Goal: Transaction & Acquisition: Purchase product/service

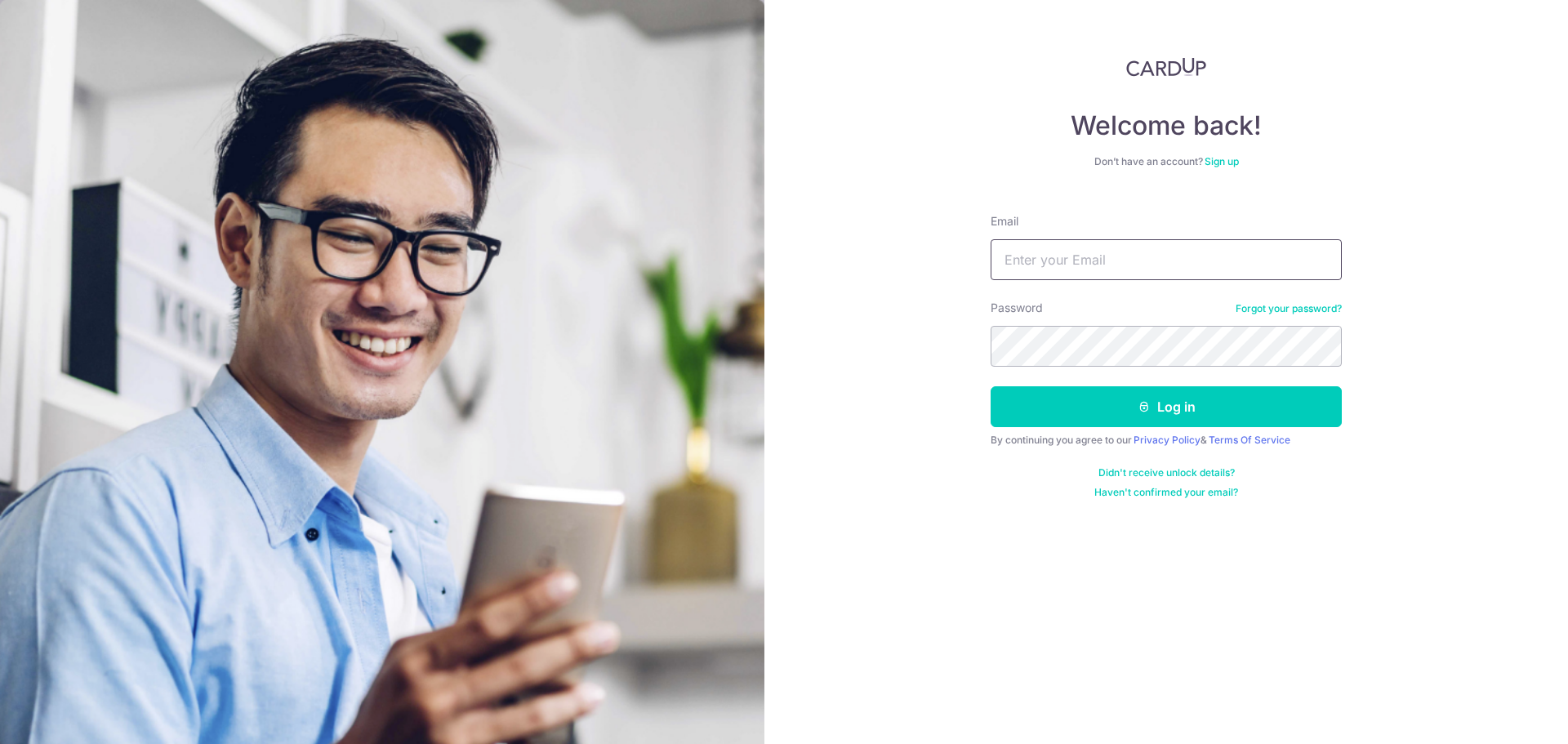
click at [1082, 250] on input "Email" at bounding box center [1166, 259] width 351 height 41
type input "joycelyn.2202@hotmail.com"
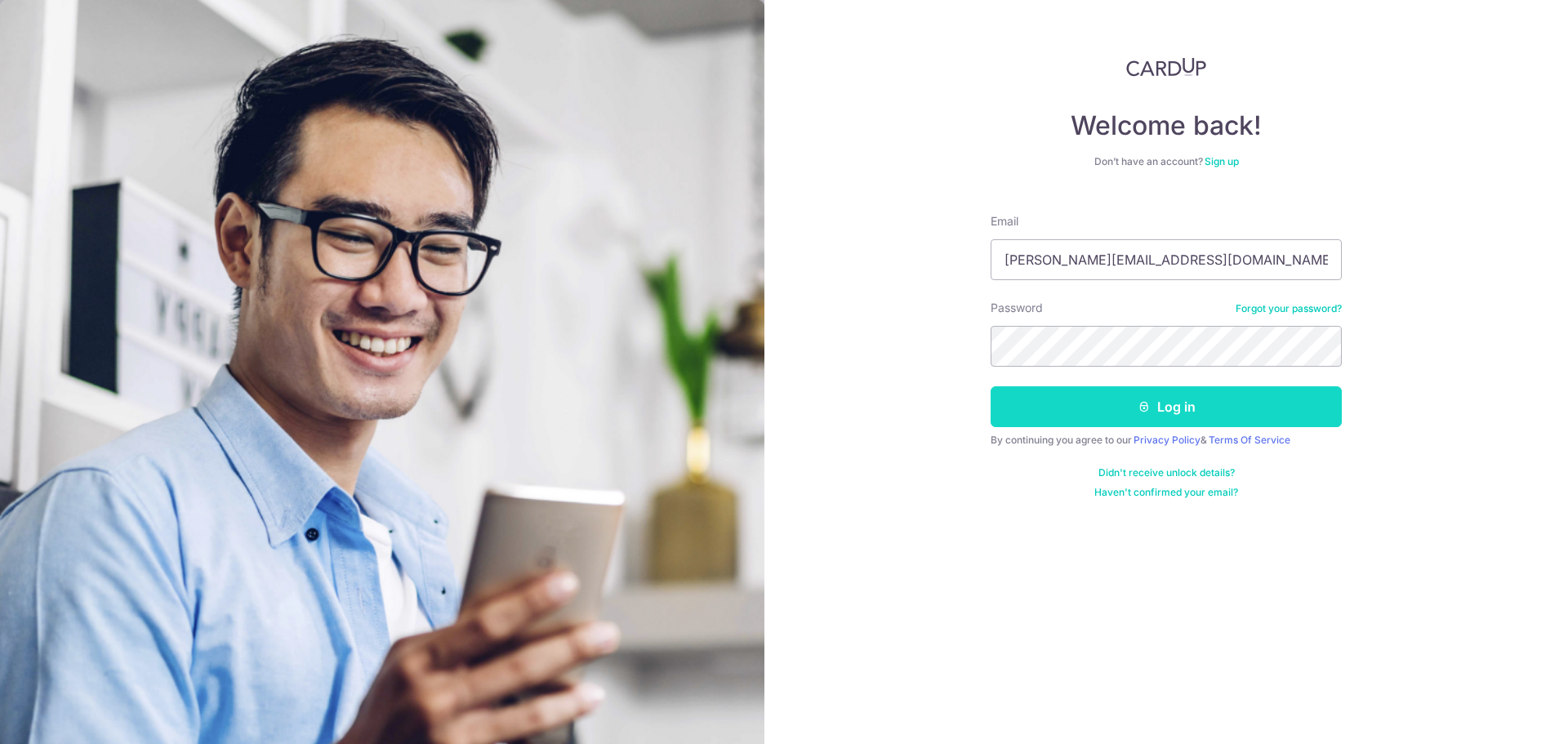
click at [1140, 410] on icon "submit" at bounding box center [1144, 407] width 13 height 13
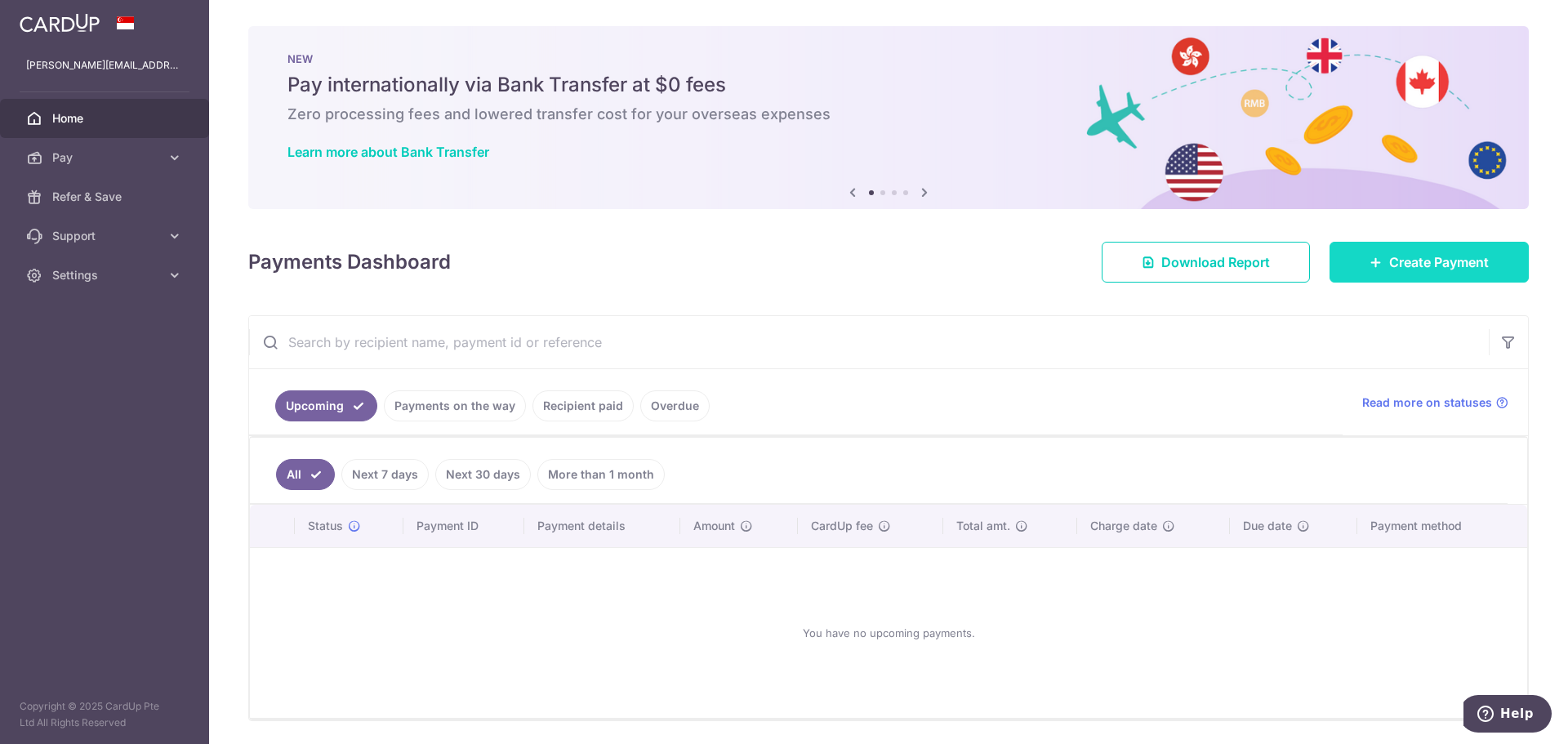
click at [1420, 256] on span "Create Payment" at bounding box center [1439, 262] width 99 height 20
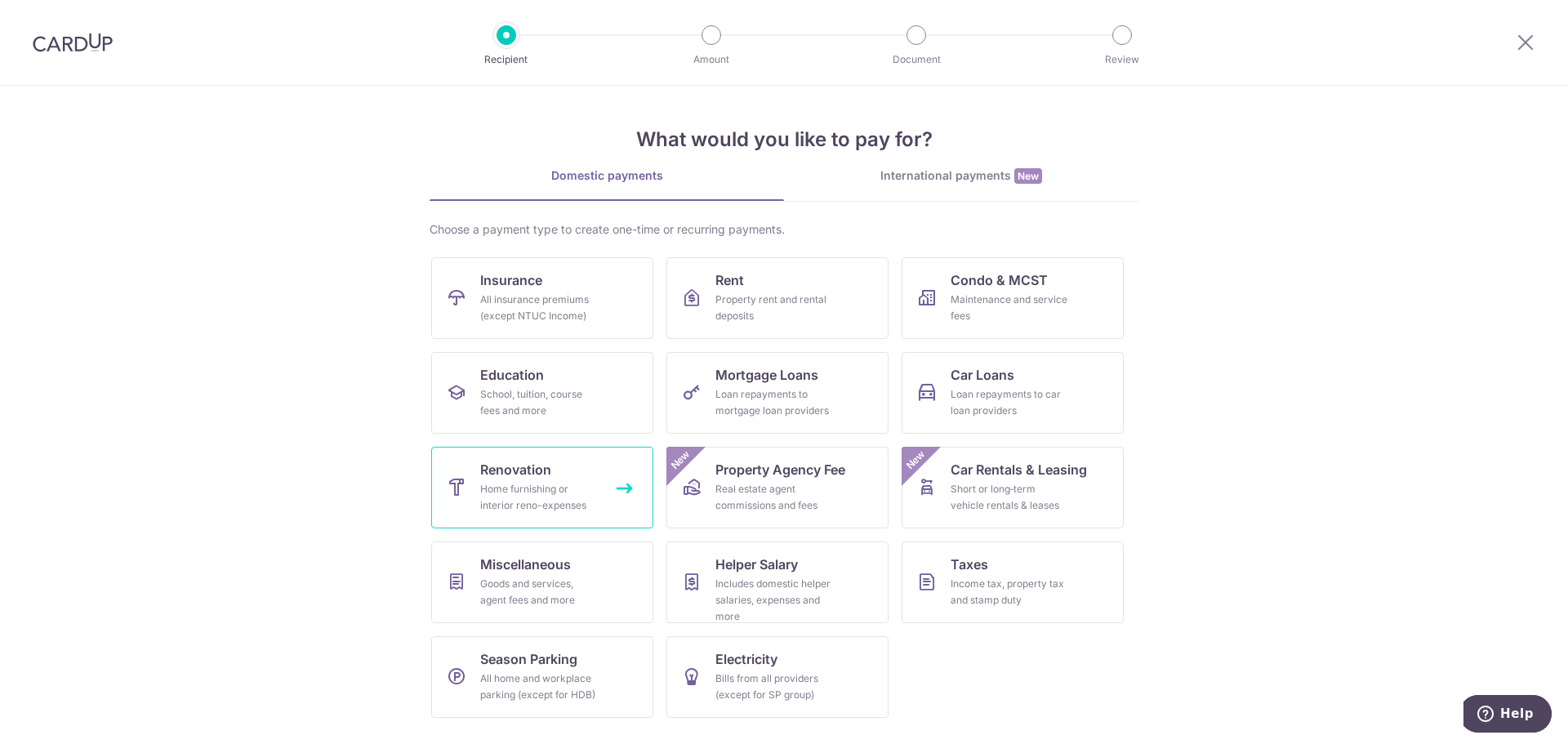
click at [590, 490] on div "Home furnishing or interior reno-expenses" at bounding box center [539, 497] width 118 height 33
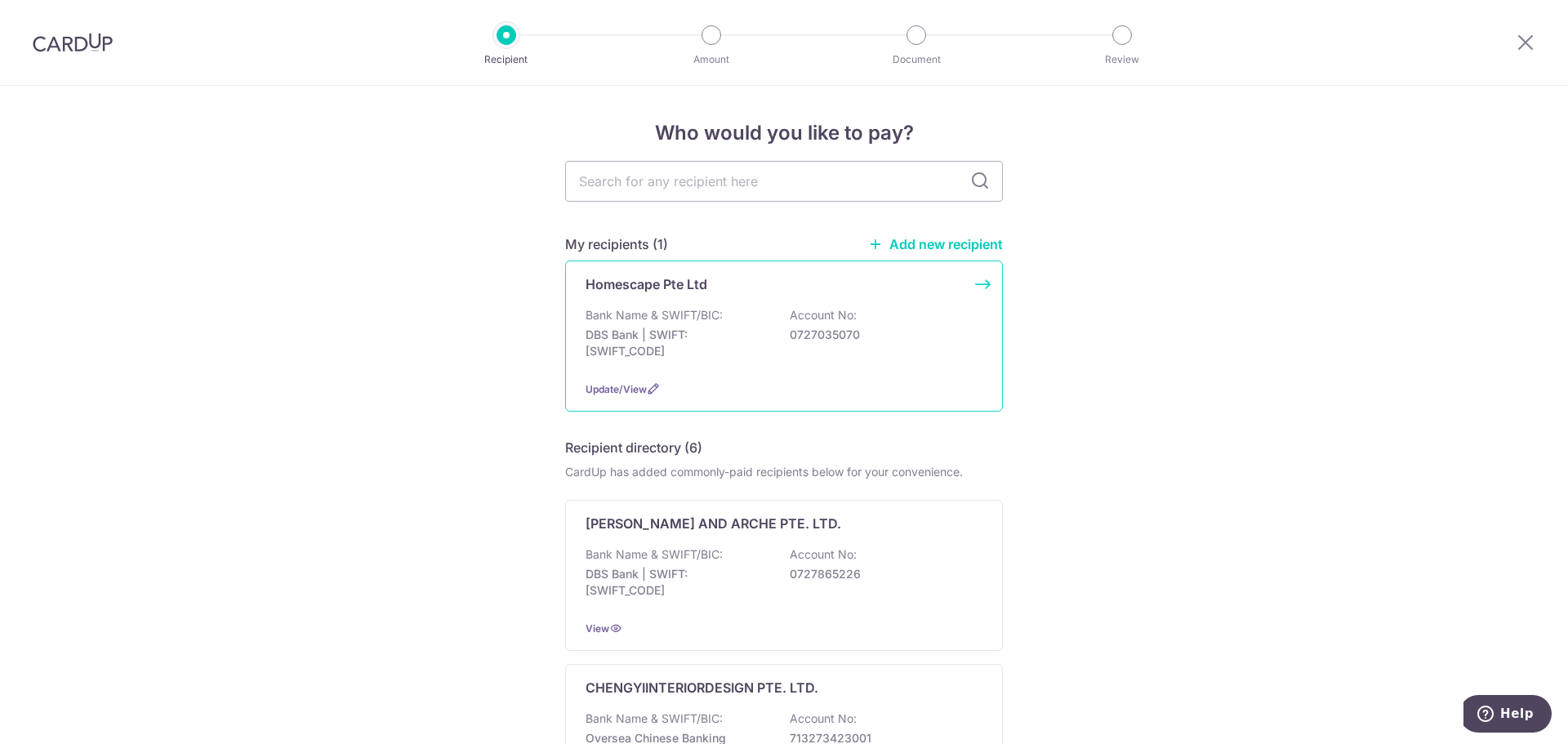
click at [734, 336] on p "DBS Bank | SWIFT: DBSSSGSGXXX" at bounding box center [677, 343] width 183 height 33
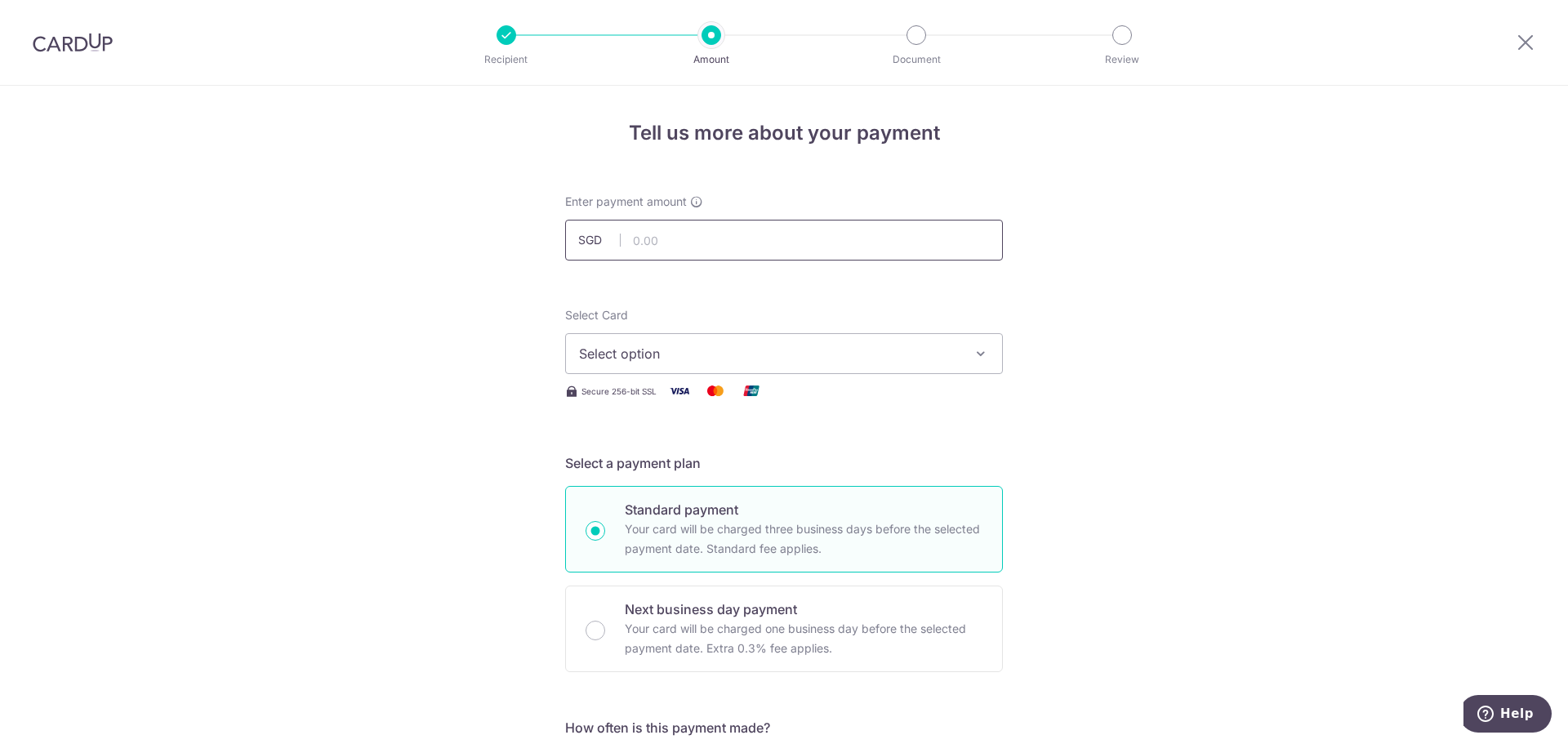
click at [670, 243] on input "text" at bounding box center [784, 240] width 438 height 41
type input "5,797.78"
click at [698, 353] on span "Select option" at bounding box center [769, 353] width 381 height 20
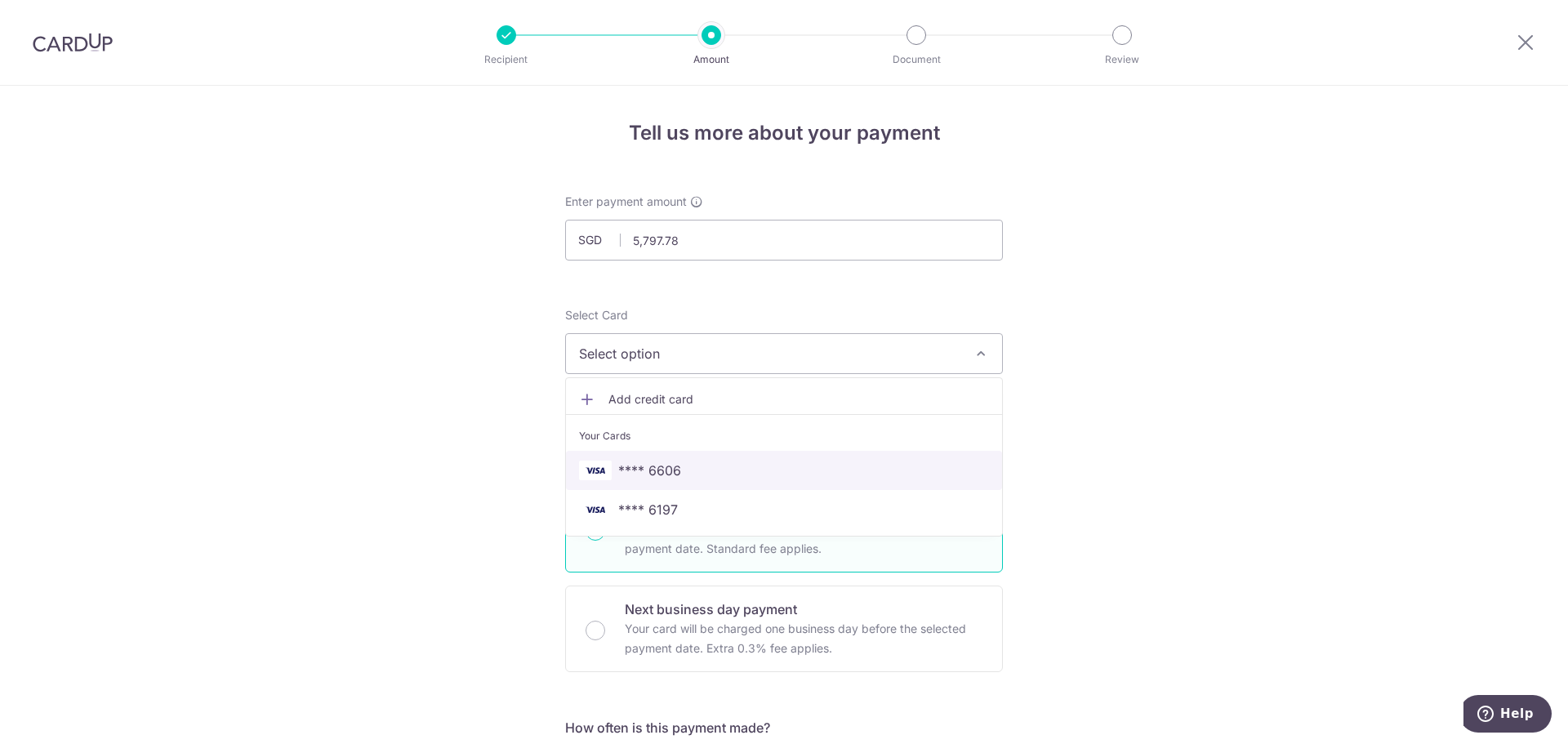
click at [681, 479] on span "**** 6606" at bounding box center [783, 470] width 410 height 20
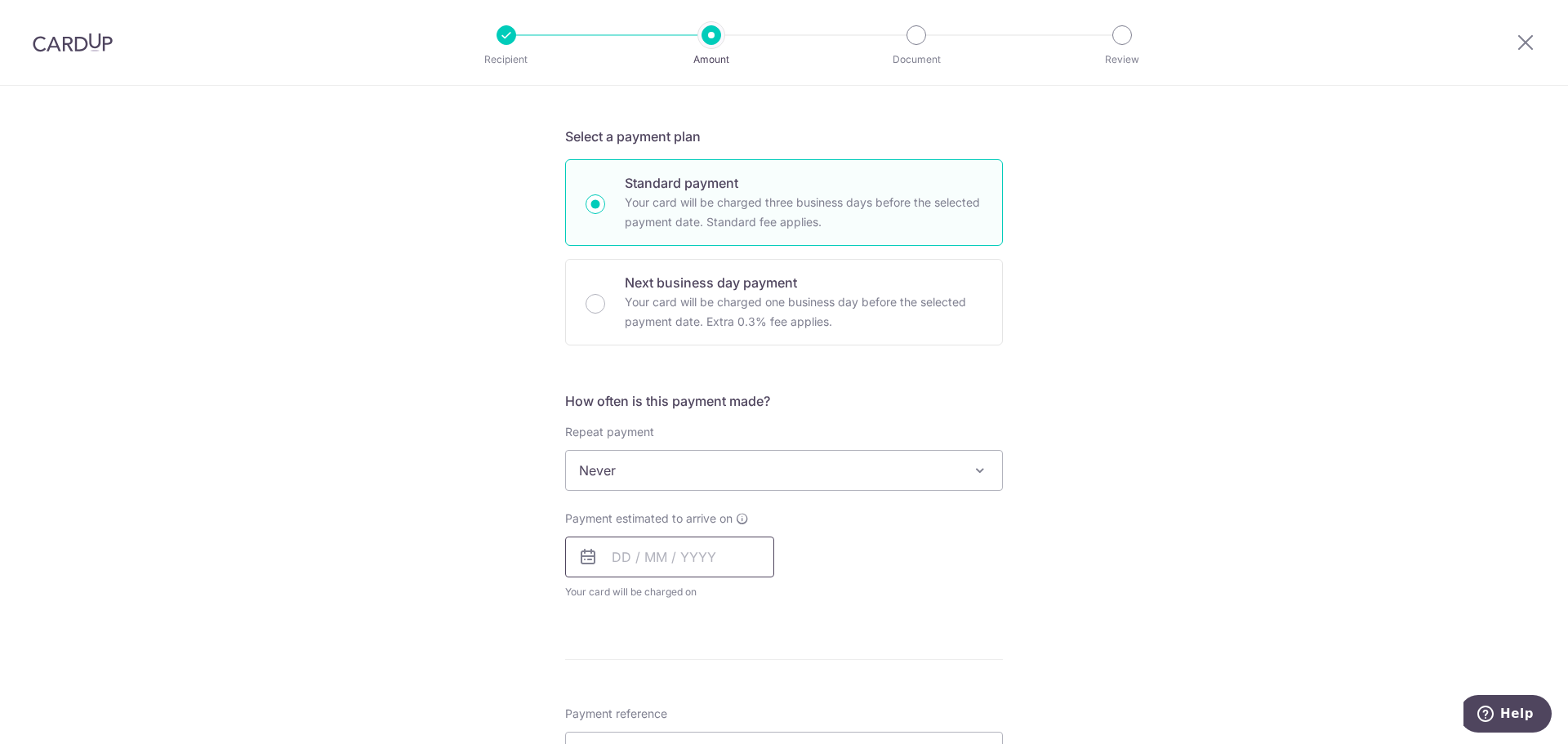
click at [613, 559] on input "text" at bounding box center [669, 556] width 209 height 41
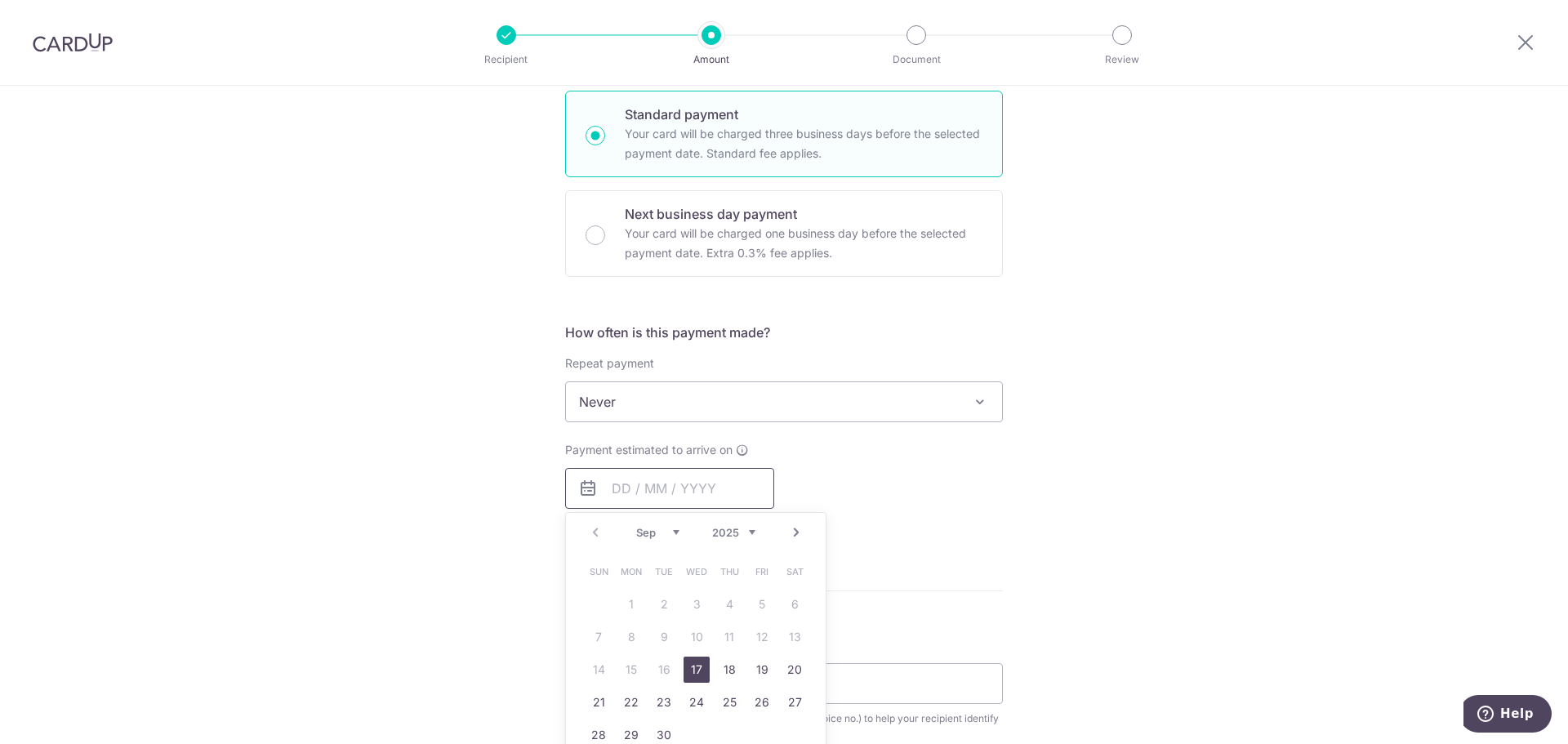
scroll to position [490, 0]
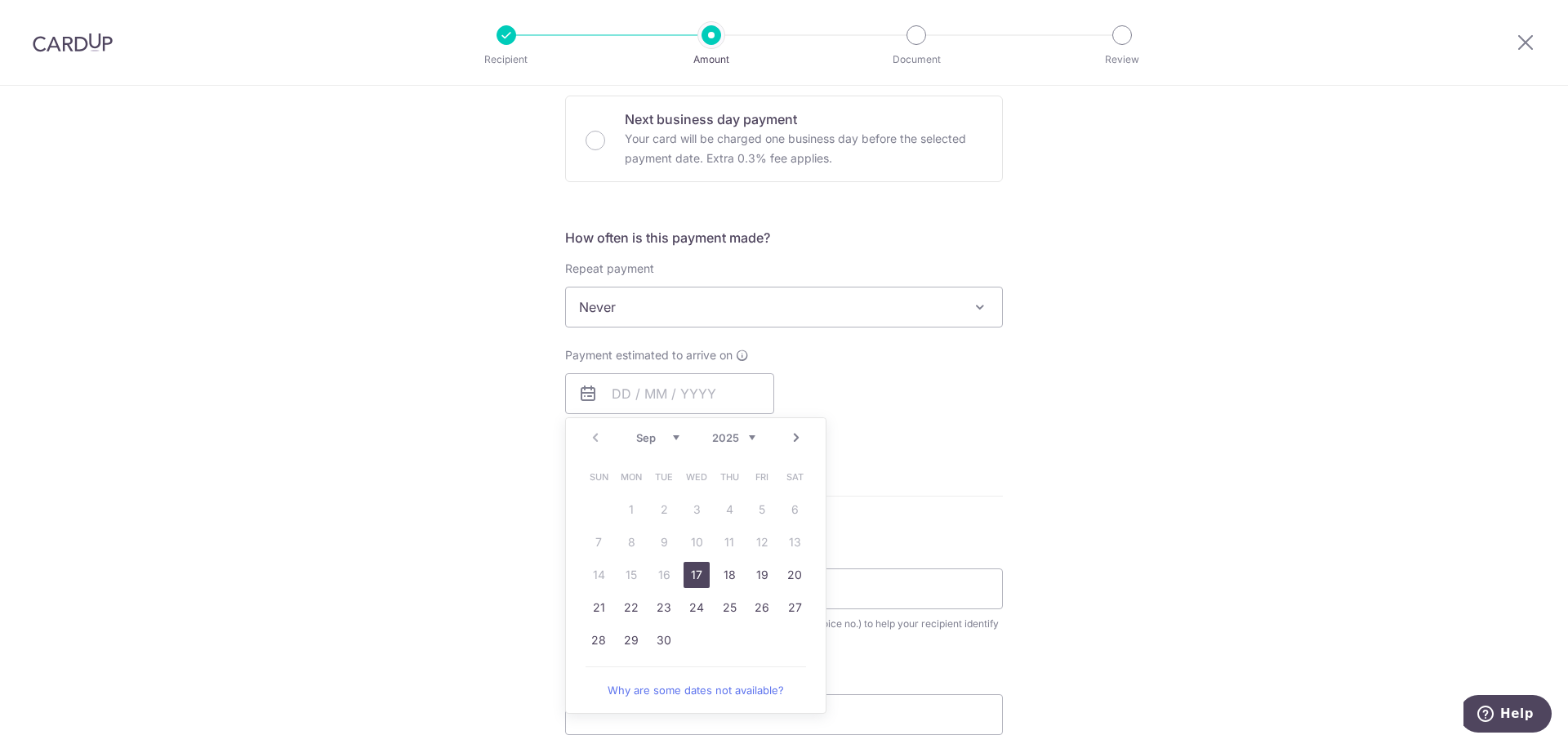
click at [687, 570] on link "17" at bounding box center [696, 574] width 26 height 26
type input "17/09/2025"
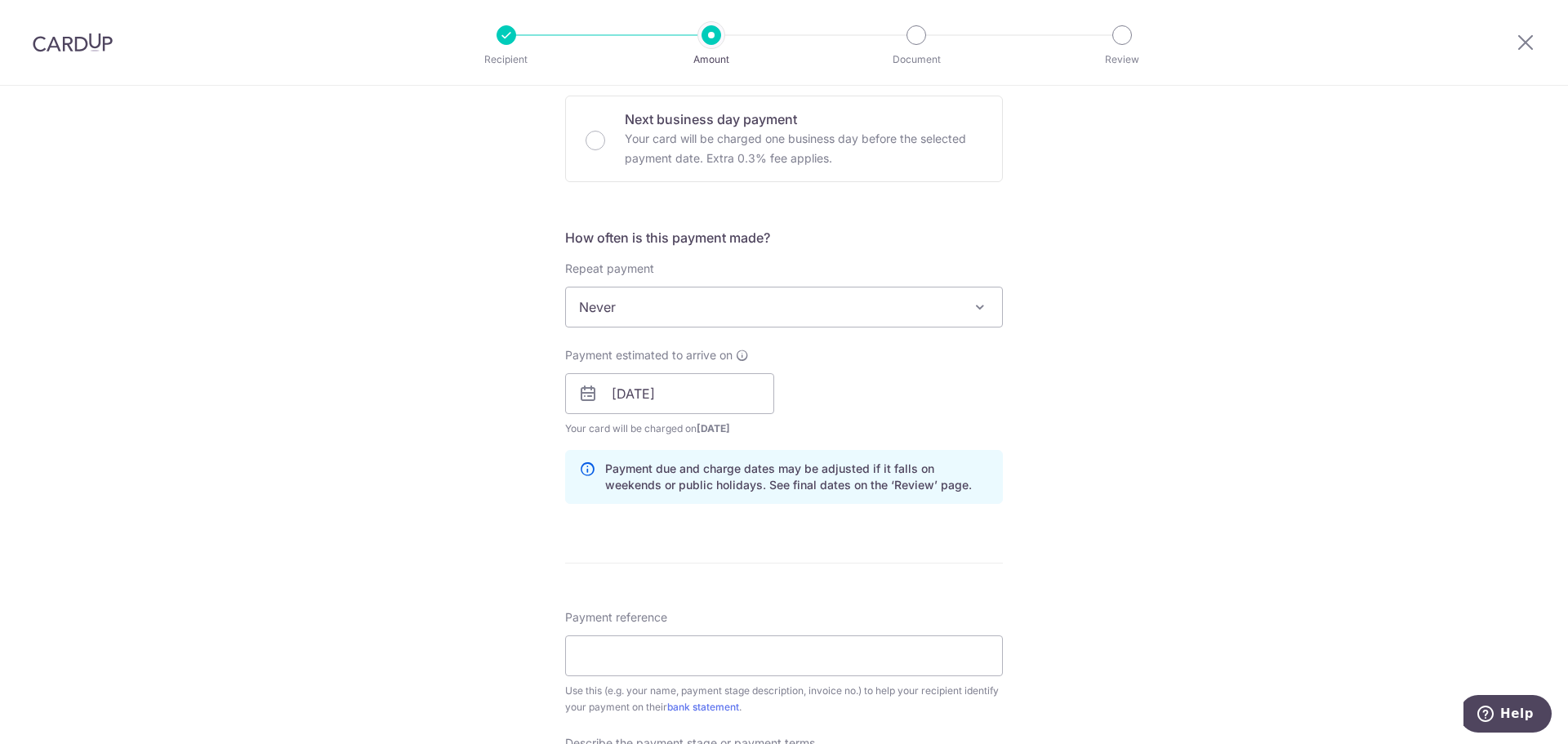
click at [1164, 396] on div "Tell us more about your payment Enter payment amount SGD 5,797.78 5797.78 Selec…" at bounding box center [784, 422] width 1568 height 1653
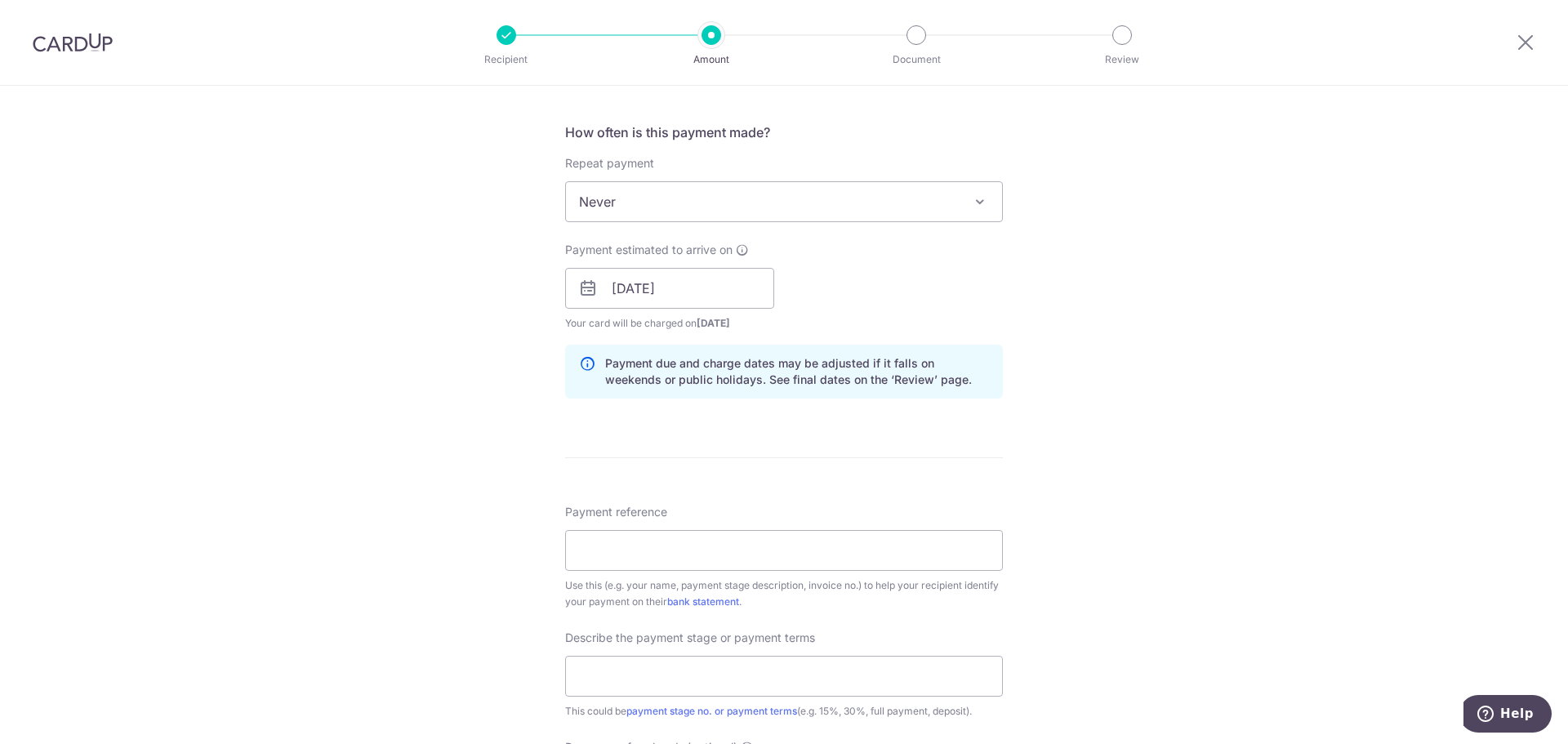
scroll to position [735, 0]
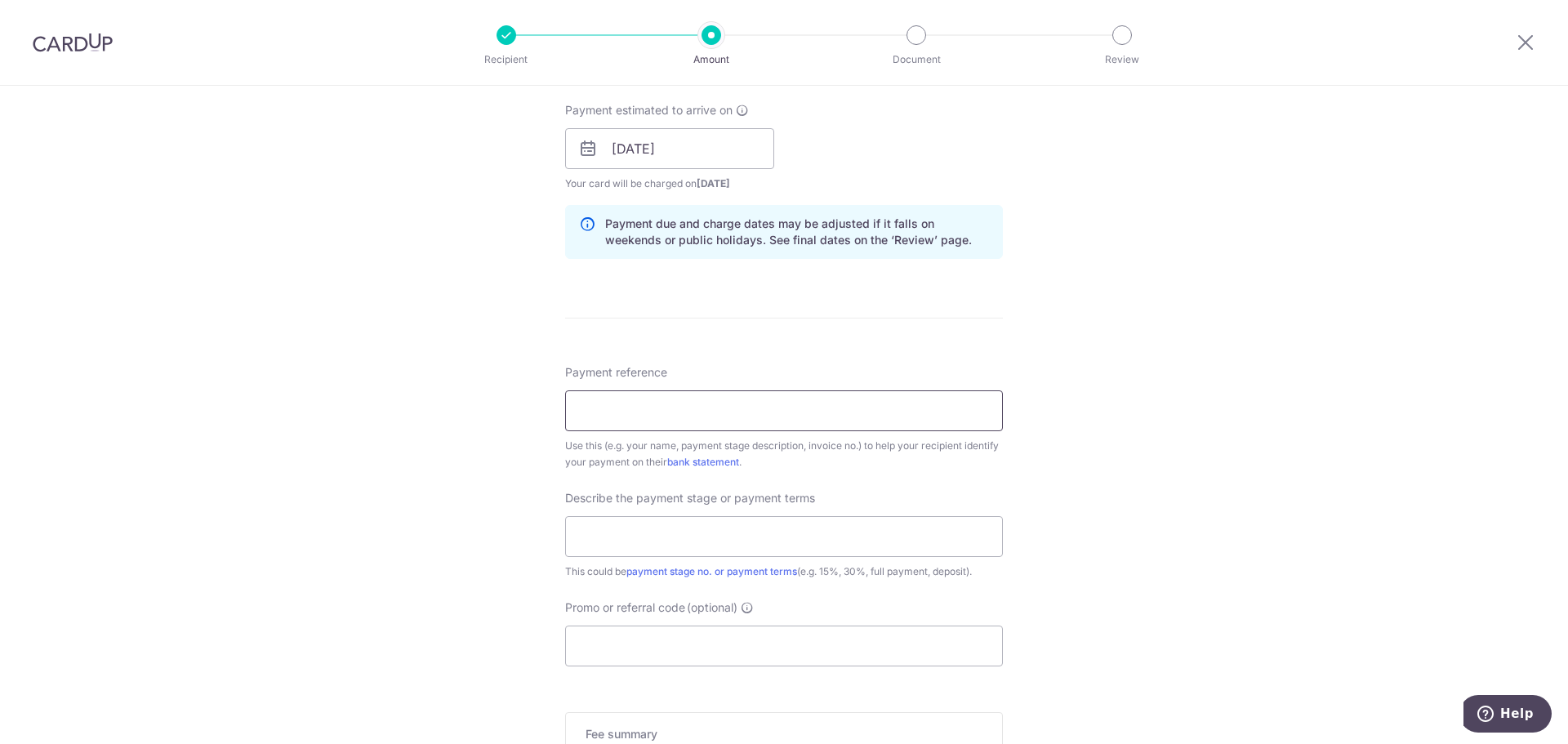
click at [680, 414] on input "Payment reference" at bounding box center [784, 410] width 438 height 41
click at [666, 406] on input "Payment reference" at bounding box center [784, 410] width 438 height 41
click at [642, 548] on input "text" at bounding box center [784, 536] width 438 height 41
click at [685, 416] on input "[PERSON_NAME]" at bounding box center [784, 410] width 438 height 41
type input "Aaron Joycelyn INV2025/0082"
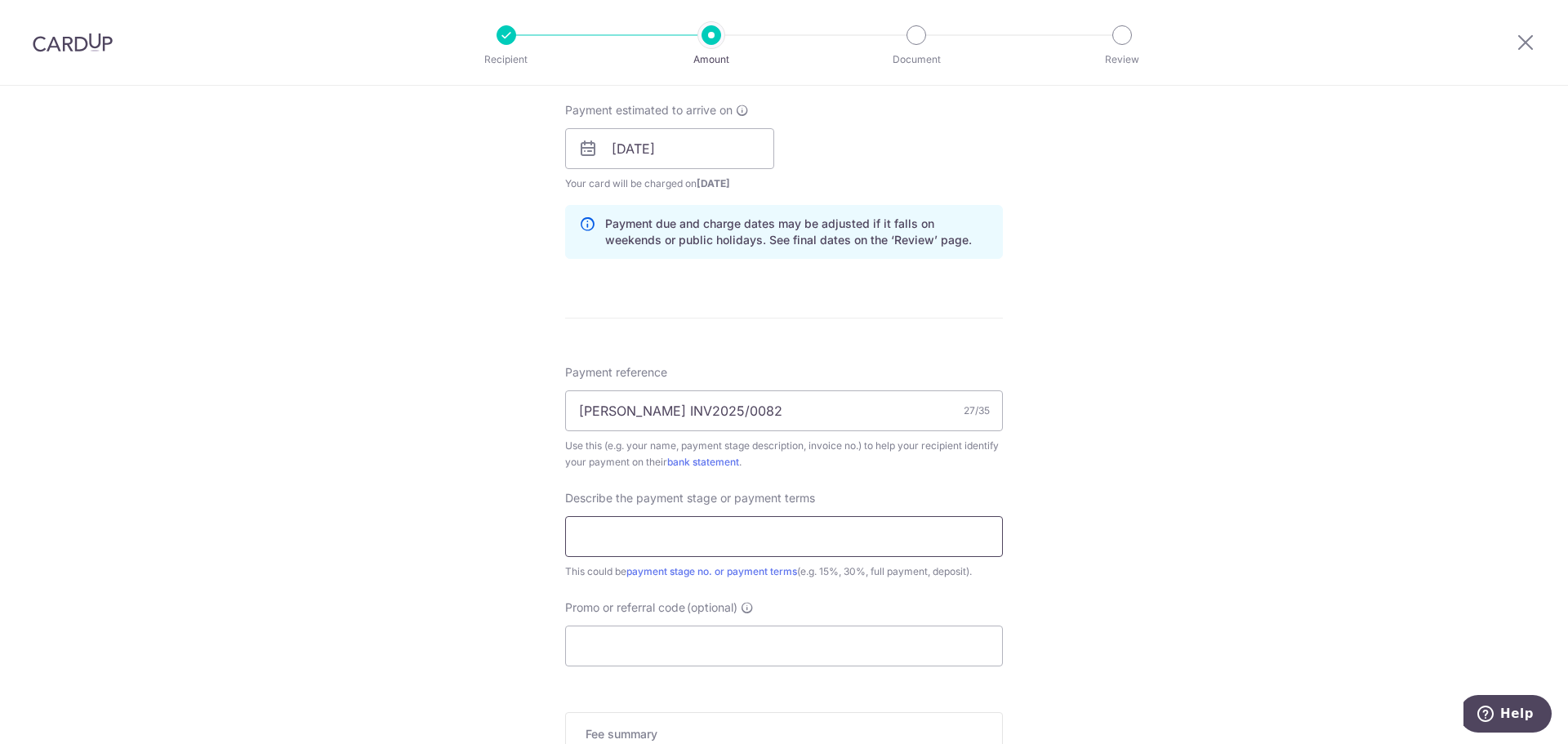
click at [659, 543] on input "text" at bounding box center [784, 536] width 438 height 41
type input "10% balance"
click at [385, 449] on div "Tell us more about your payment Enter payment amount SGD 5,797.78 5797.78 Selec…" at bounding box center [784, 177] width 1568 height 1653
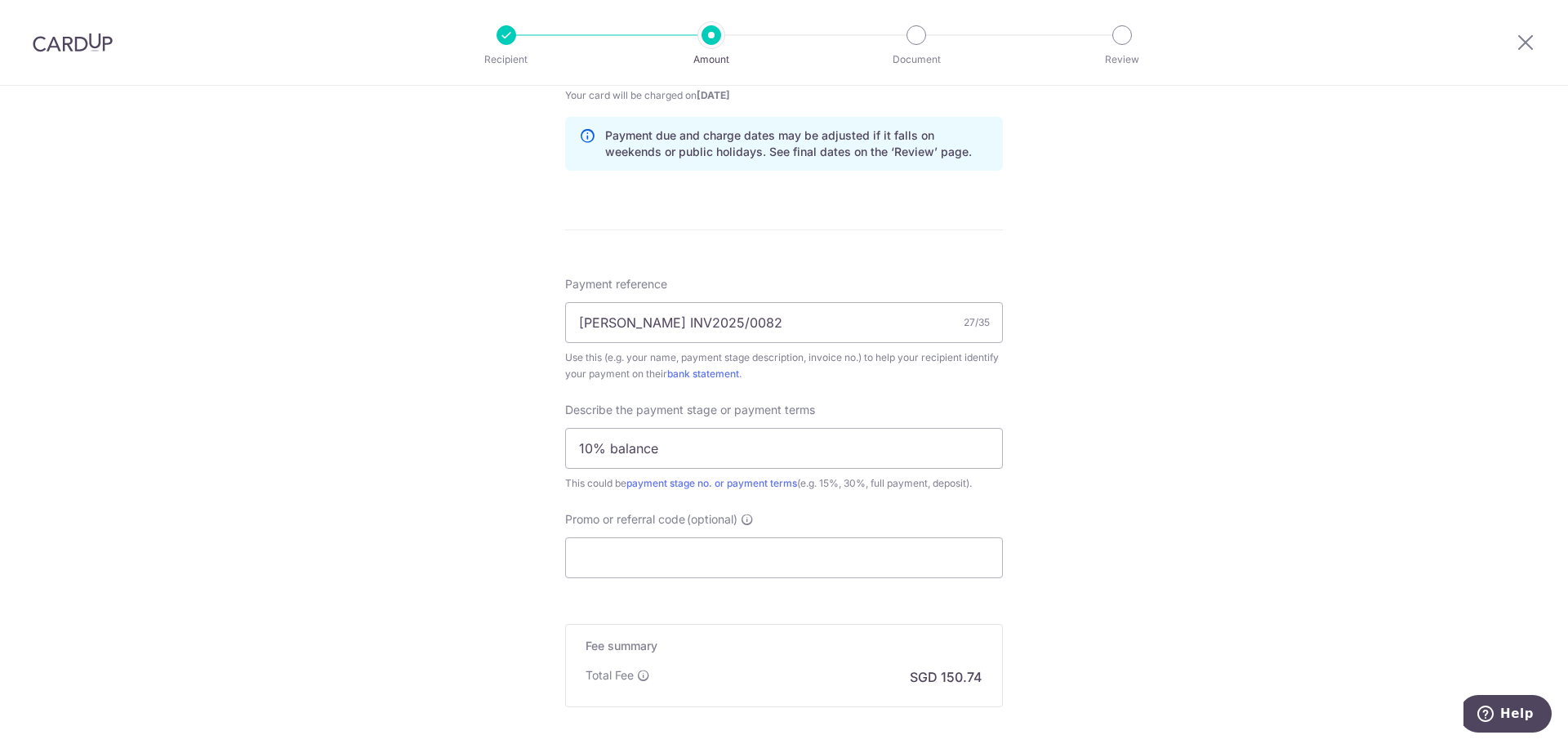
scroll to position [980, 0]
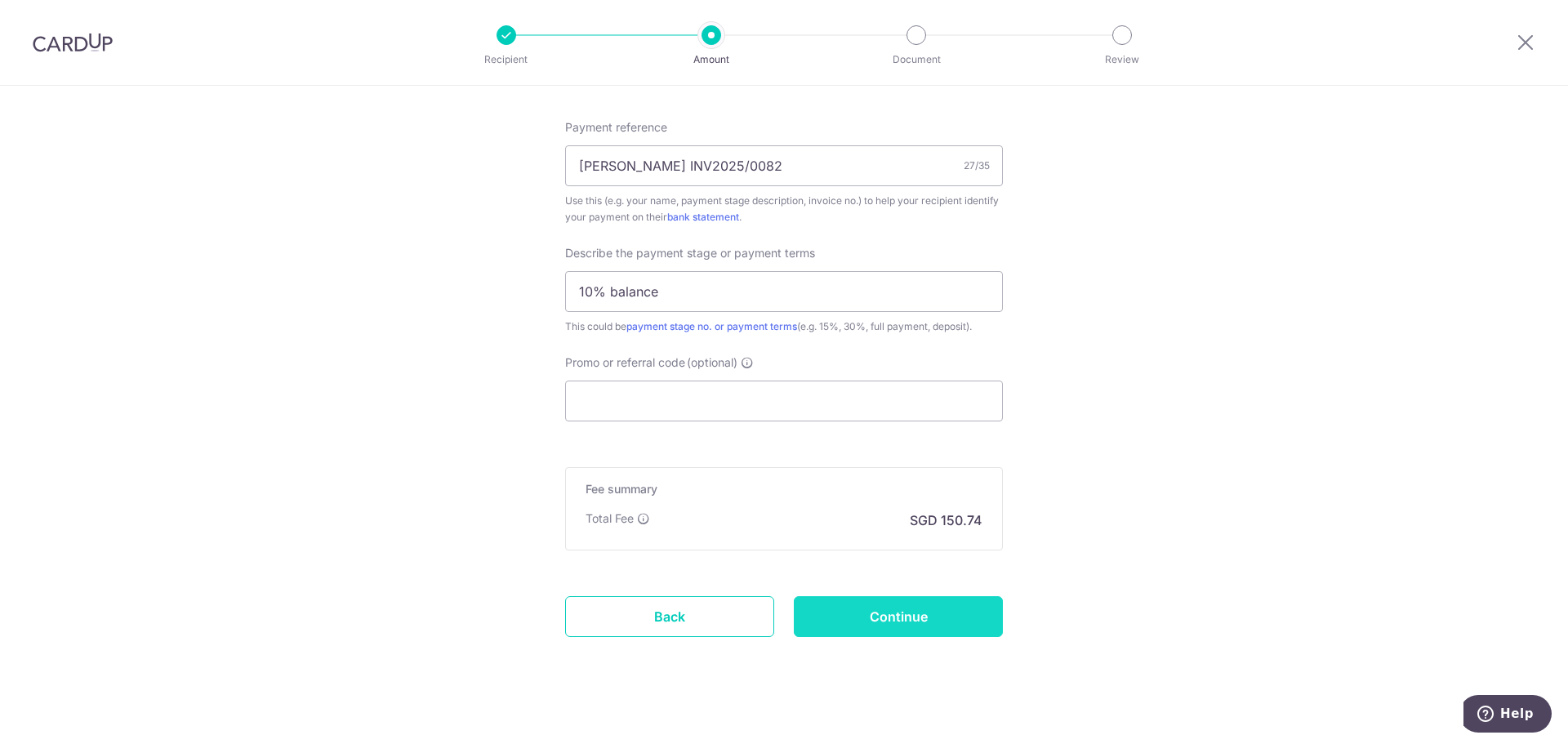
click at [918, 624] on input "Continue" at bounding box center [898, 616] width 209 height 41
type input "Create Schedule"
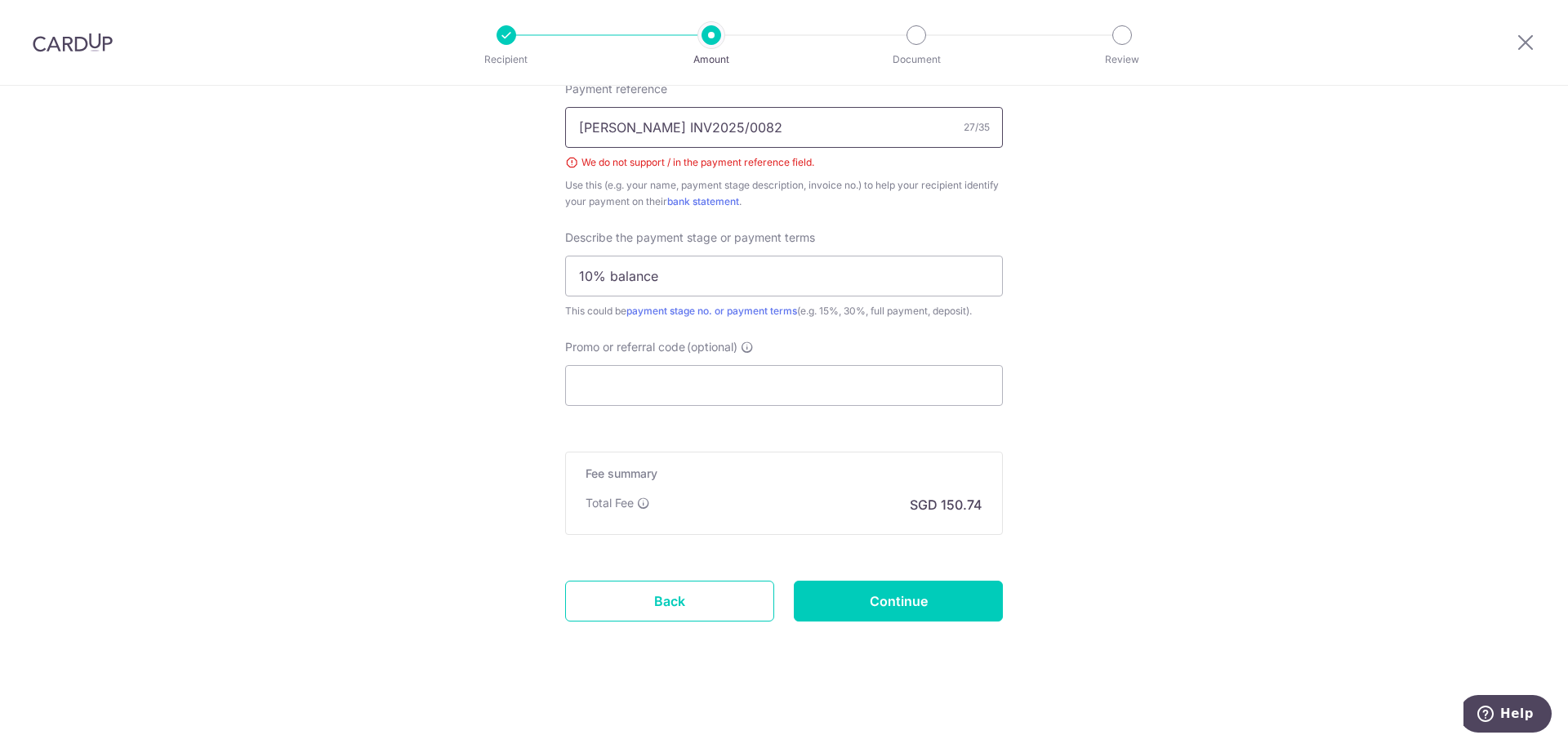
click at [732, 122] on input "[PERSON_NAME] INV2025/0082" at bounding box center [784, 127] width 438 height 41
type input "Aaron Joycelyn INV2025 0082"
click at [886, 600] on input "Continue" at bounding box center [898, 600] width 209 height 41
type input "Create Schedule"
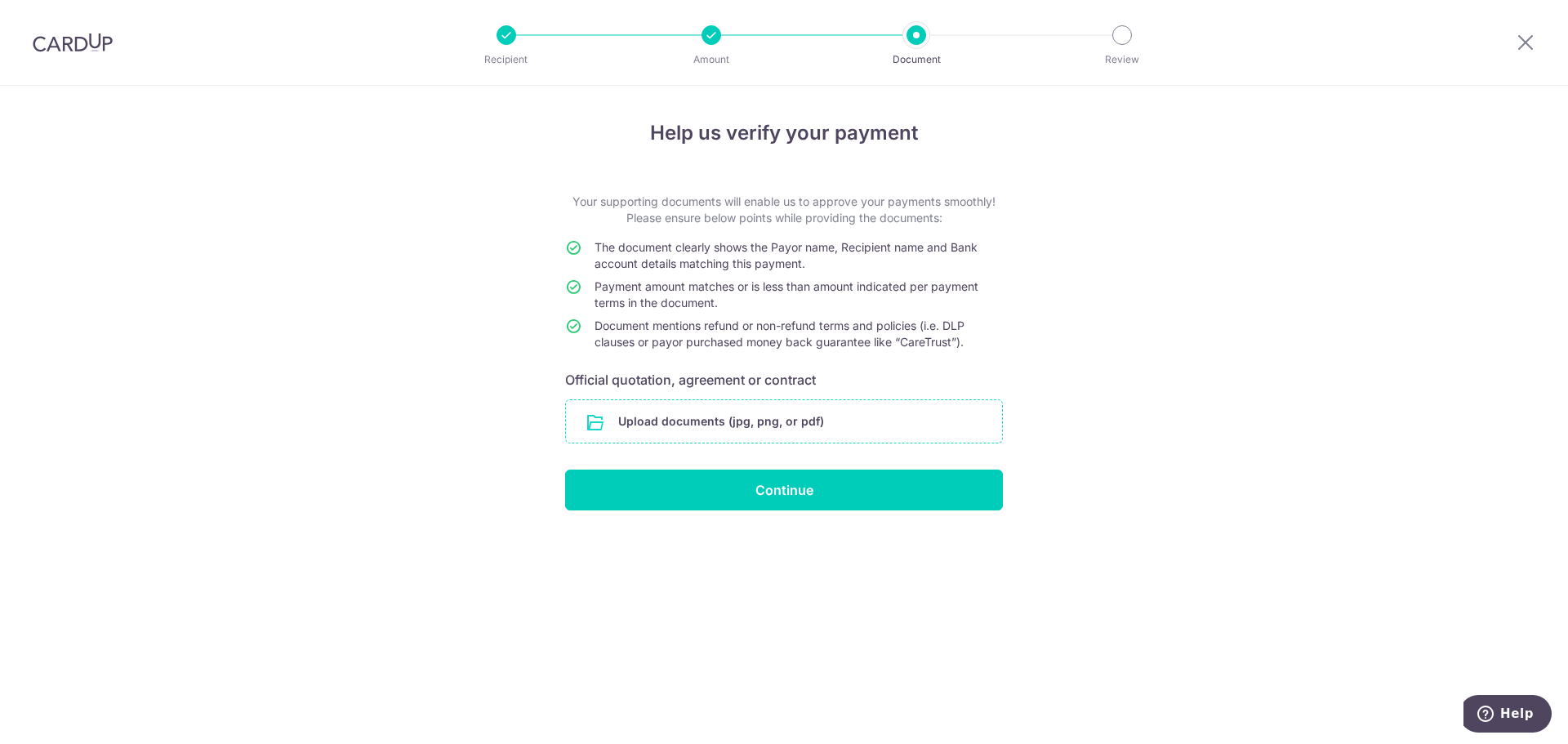
click at [710, 434] on input "file" at bounding box center [784, 421] width 436 height 42
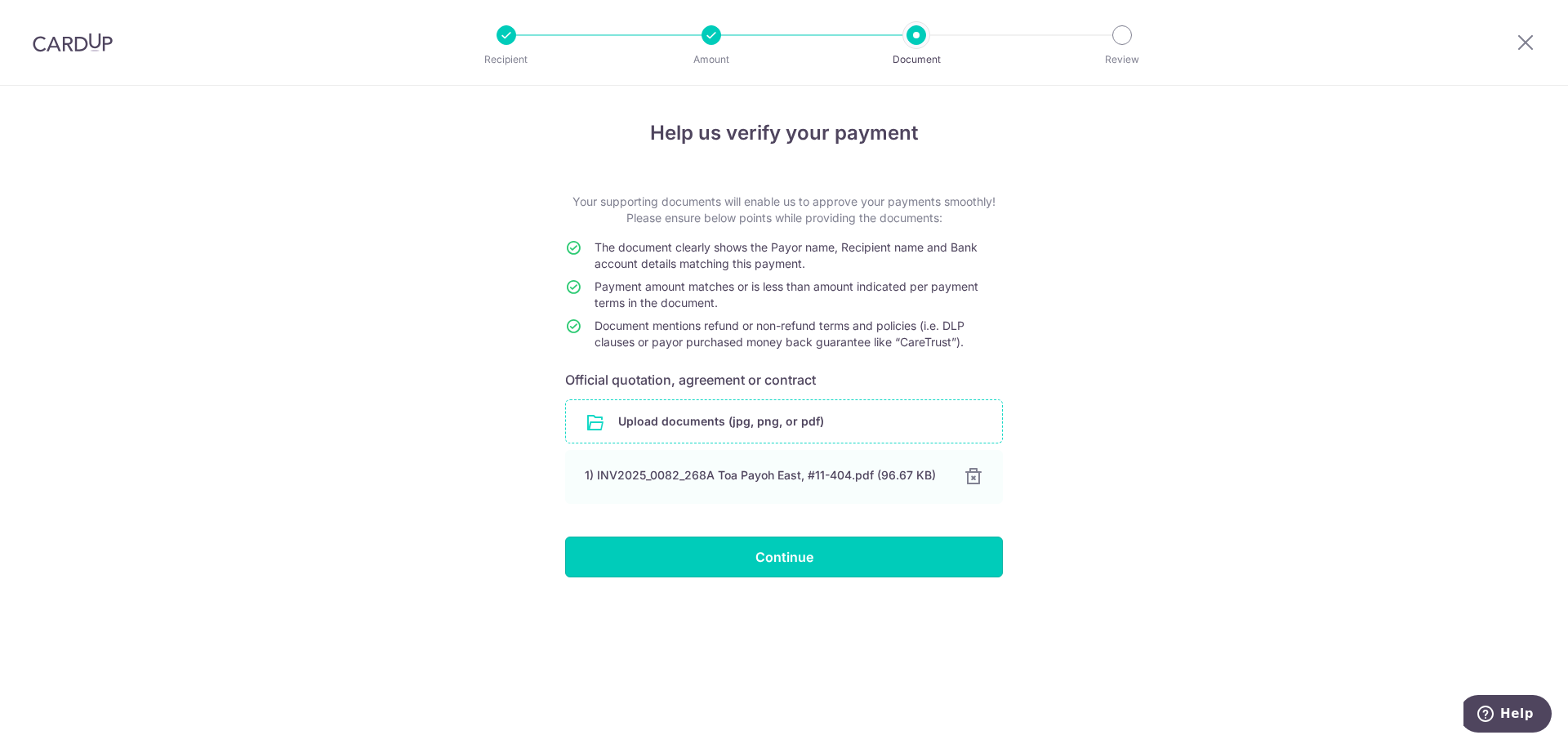
drag, startPoint x: 807, startPoint y: 560, endPoint x: 842, endPoint y: 551, distance: 36.1
click at [807, 560] on input "Continue" at bounding box center [784, 556] width 438 height 41
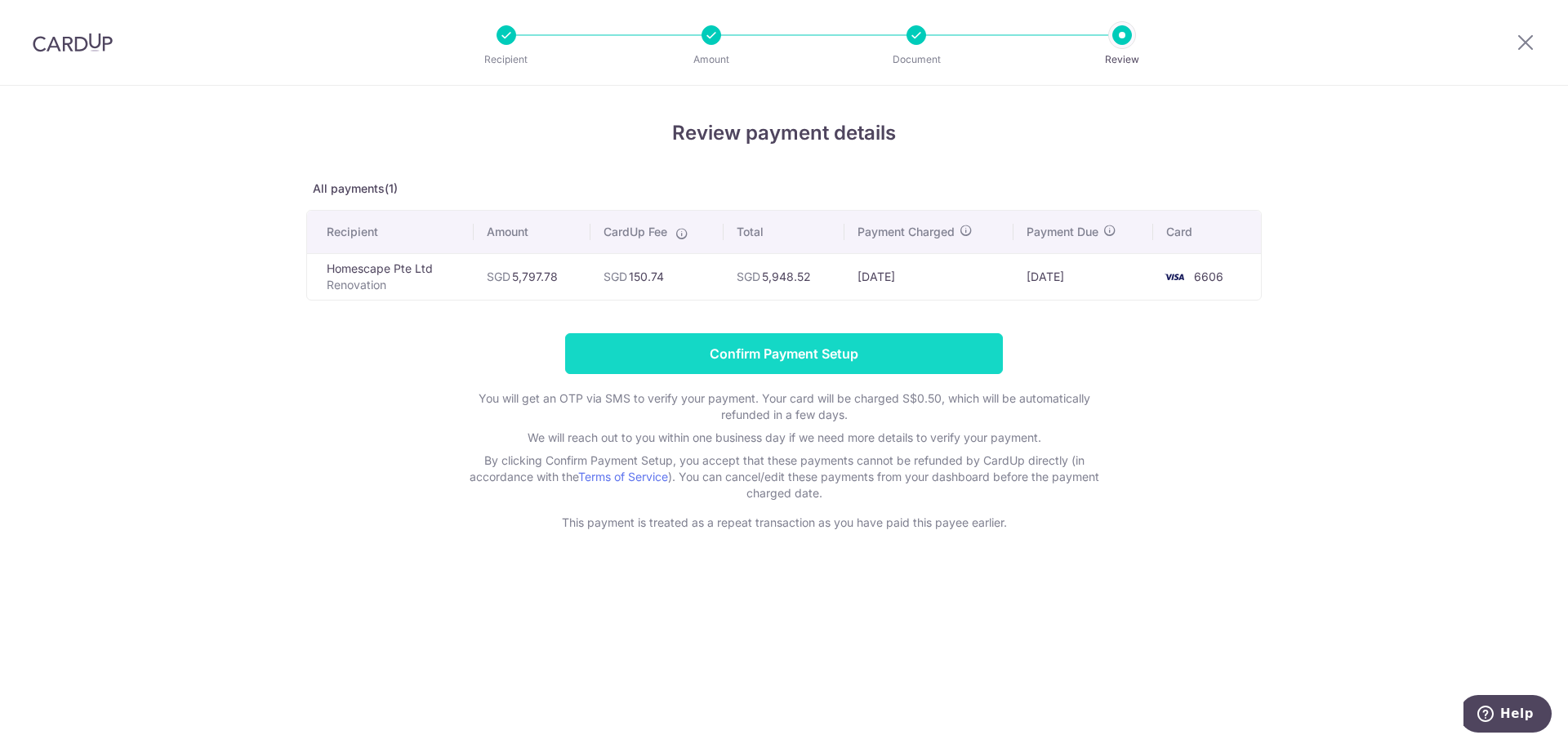
click at [831, 363] on input "Confirm Payment Setup" at bounding box center [784, 353] width 438 height 41
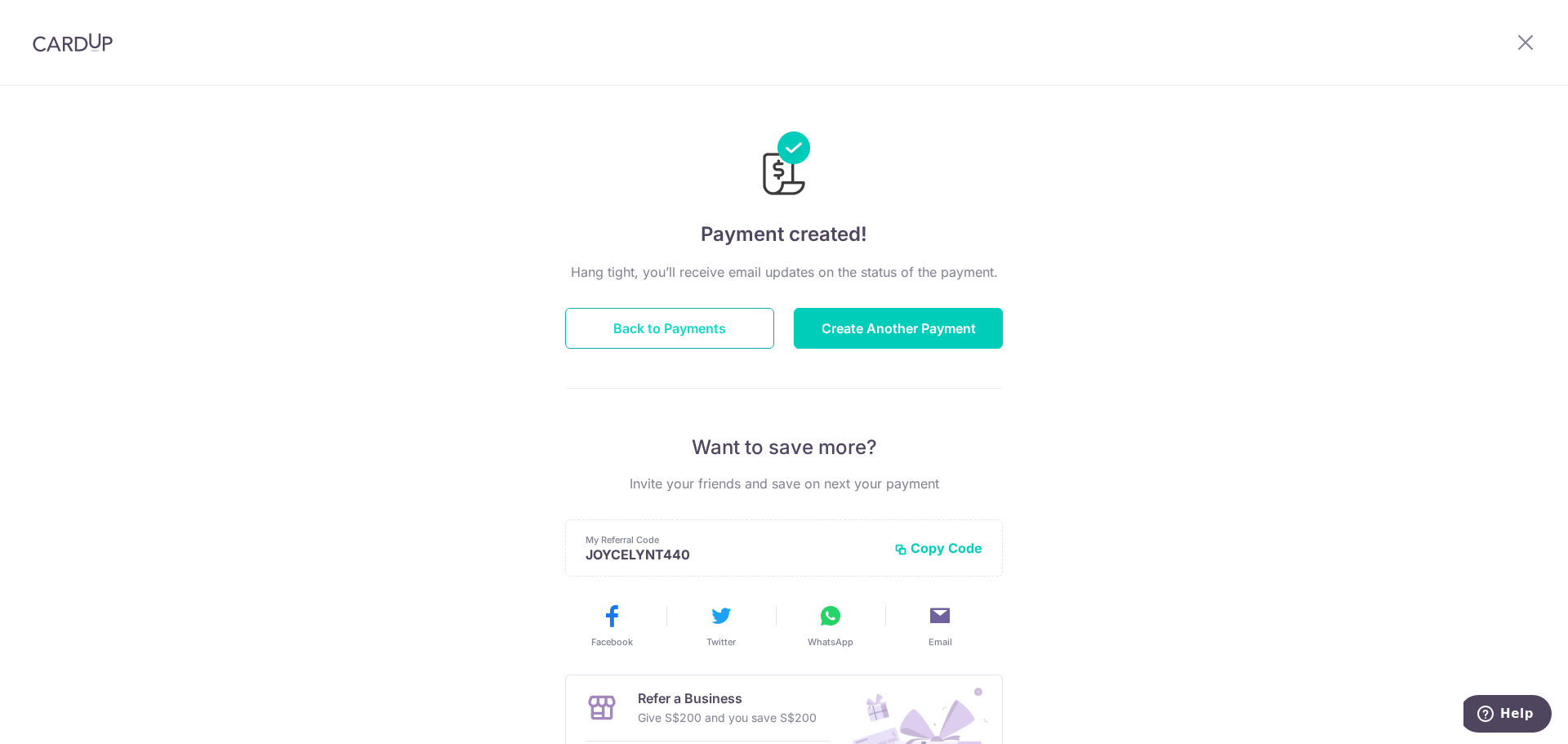
click at [737, 333] on button "Back to Payments" at bounding box center [669, 327] width 209 height 41
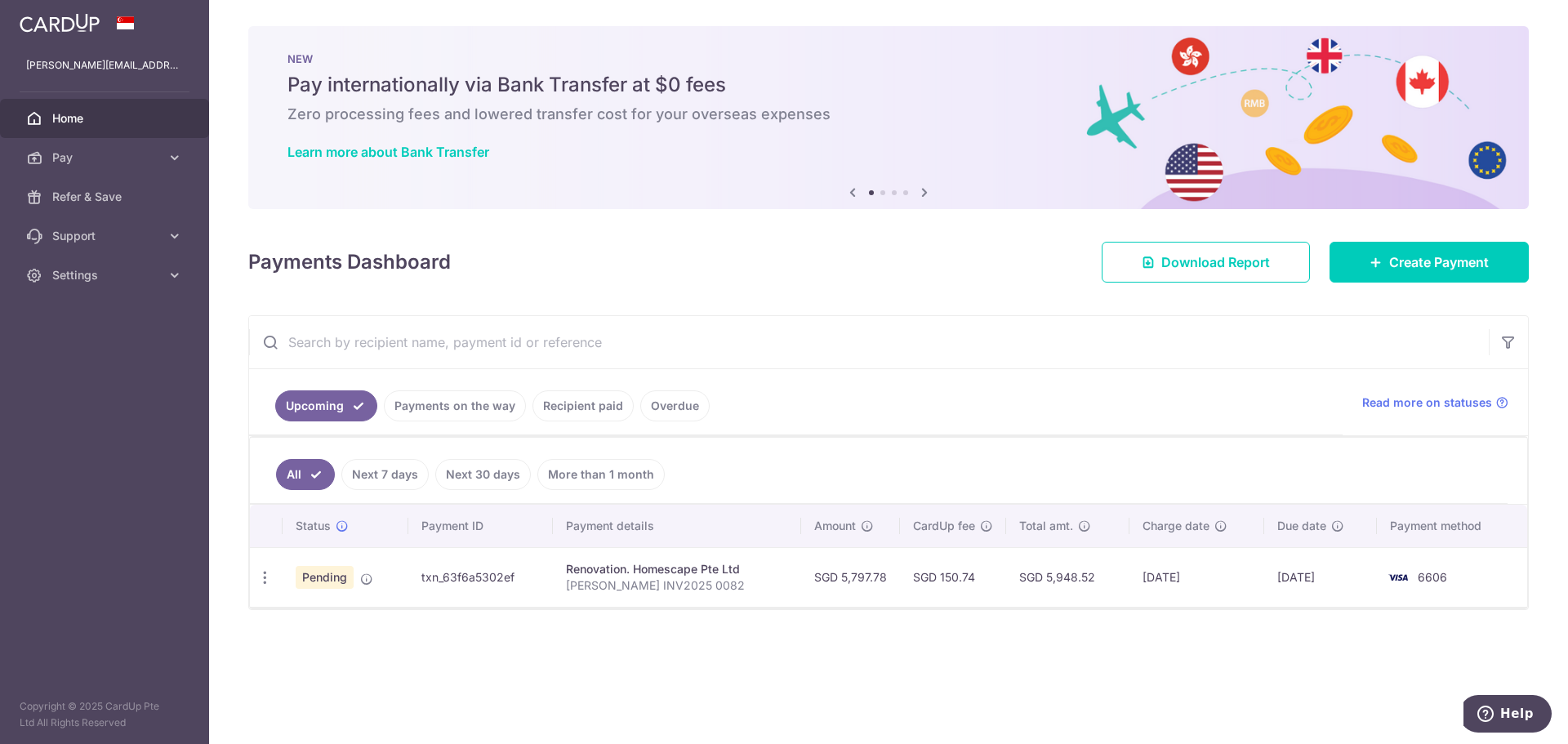
click at [1171, 633] on div "× Pause Schedule Pause all future payments in this series Pause just this one p…" at bounding box center [888, 372] width 1359 height 744
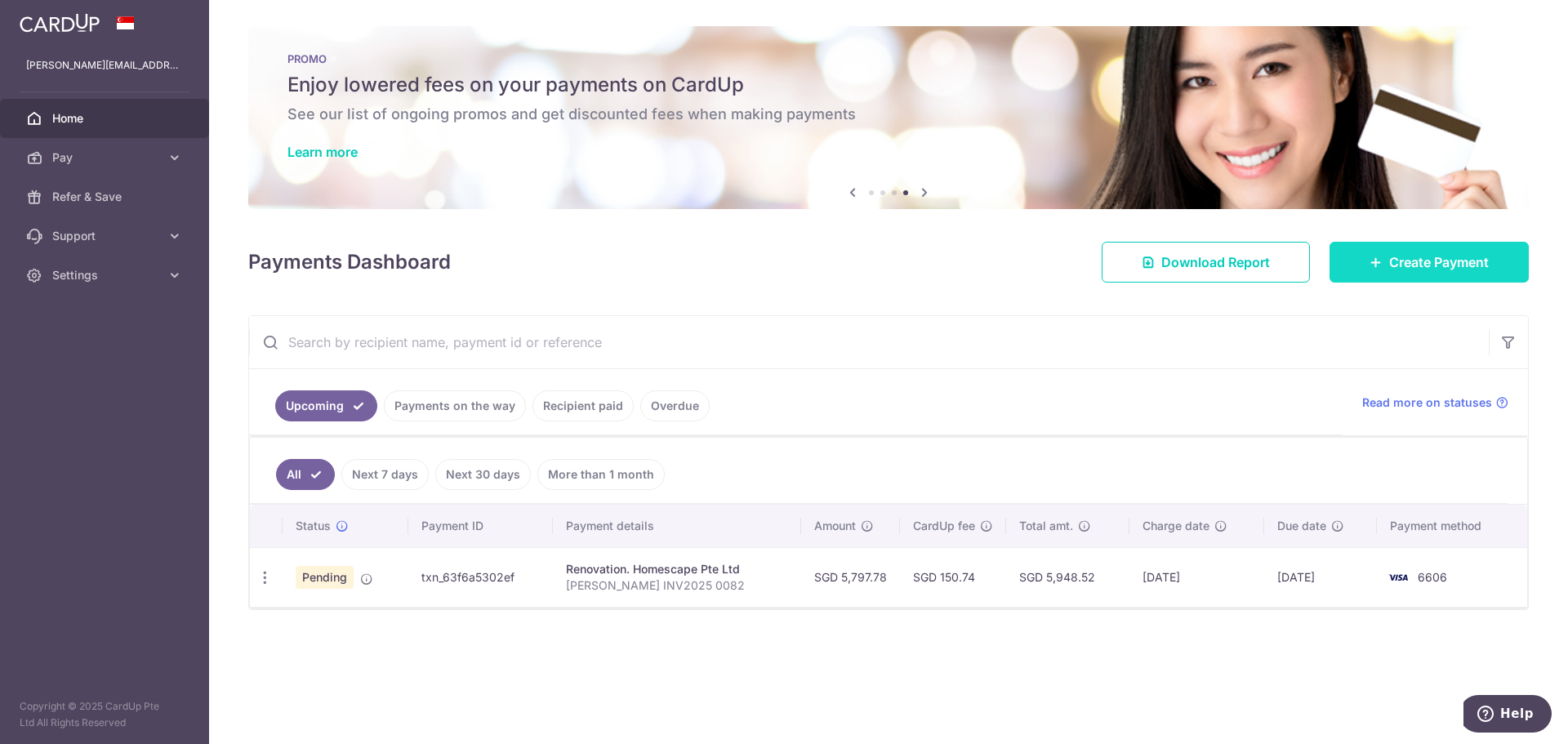
click at [1445, 266] on span "Create Payment" at bounding box center [1439, 262] width 99 height 20
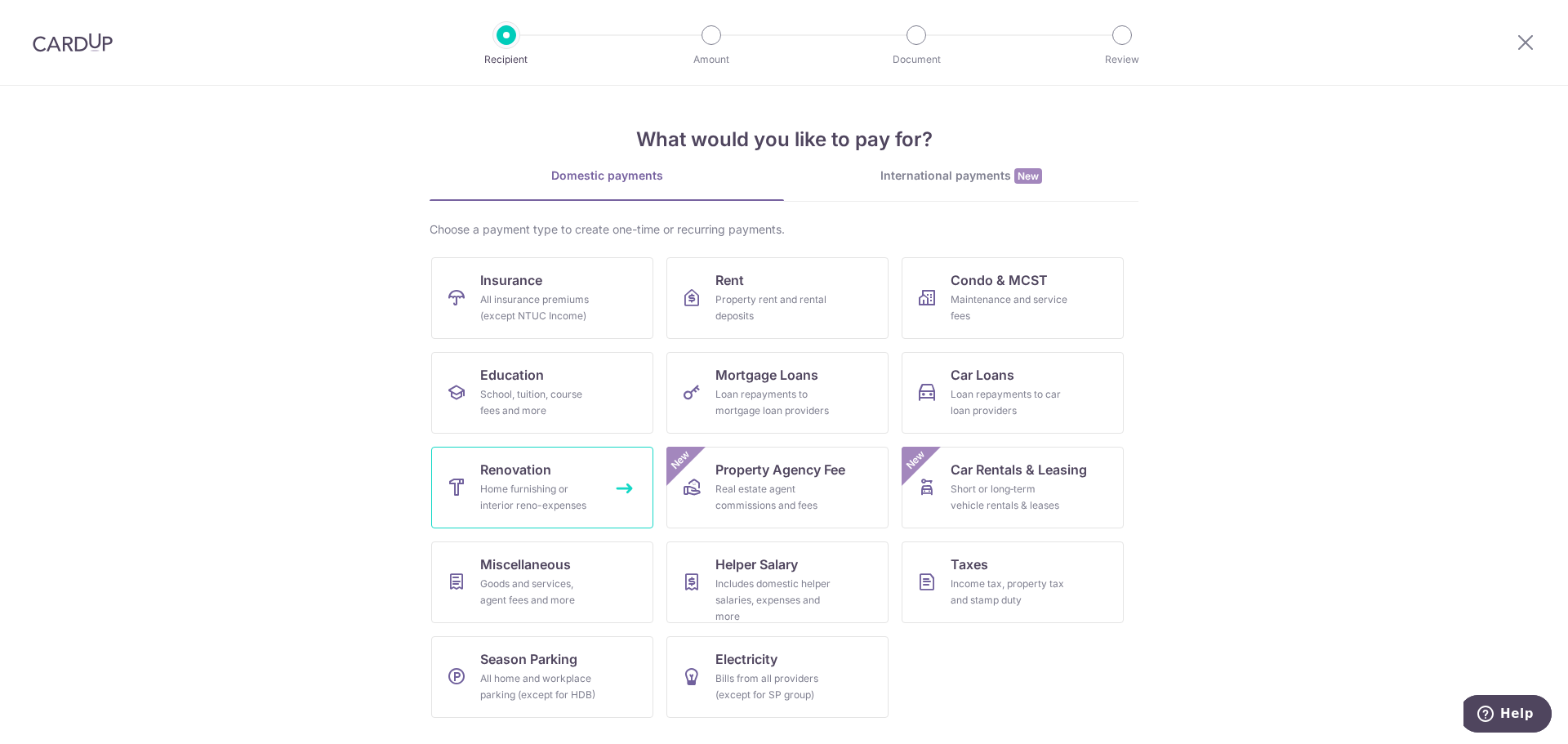
click at [557, 494] on div "Home furnishing or interior reno-expenses" at bounding box center [539, 497] width 118 height 33
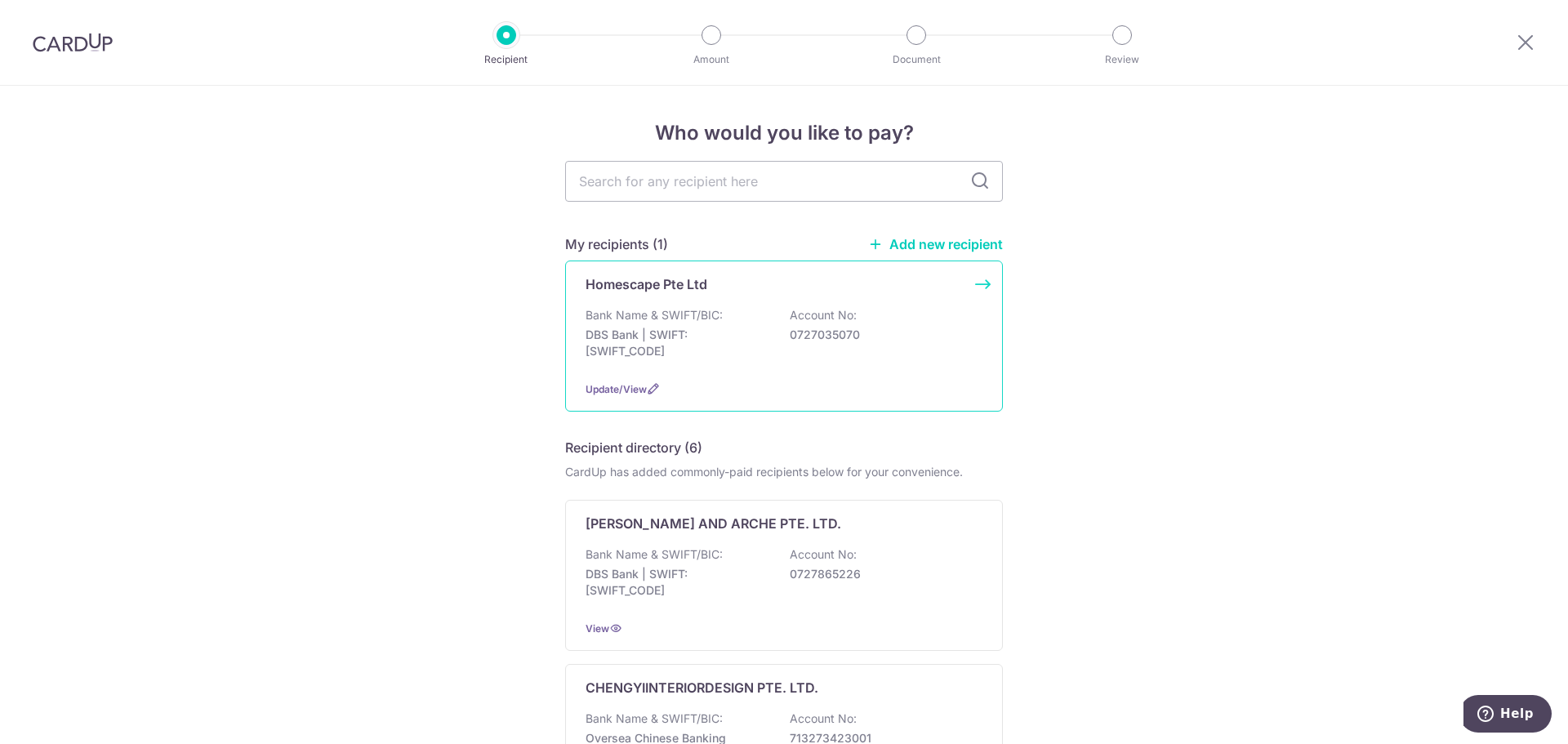
click at [725, 299] on div "Homescape Pte Ltd Bank Name & SWIFT/BIC: DBS Bank | SWIFT: DBSSSGSGXXX Account …" at bounding box center [784, 335] width 438 height 151
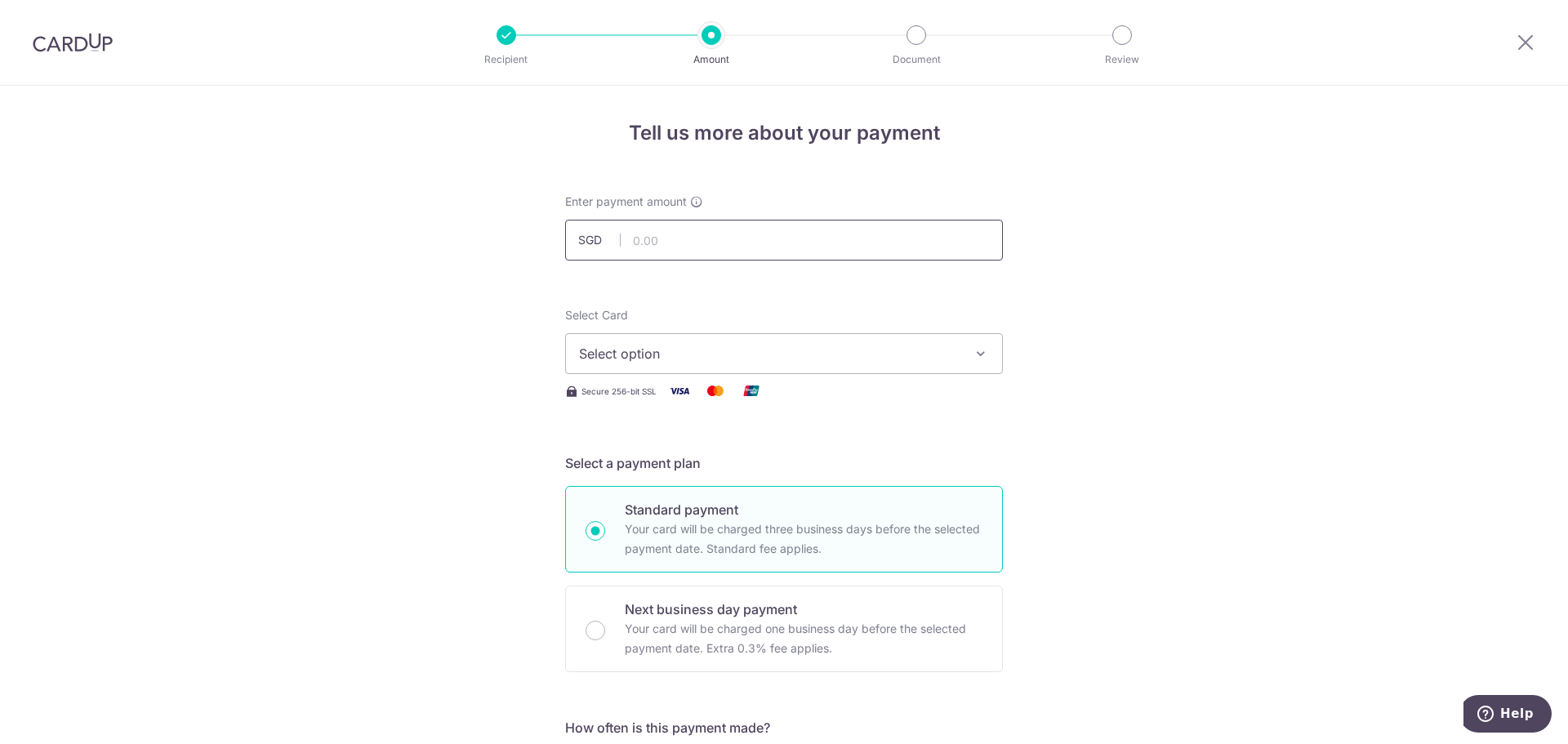
click at [654, 236] on input "text" at bounding box center [784, 240] width 438 height 41
type input "4,136.21"
click at [723, 348] on span "Select option" at bounding box center [769, 353] width 381 height 20
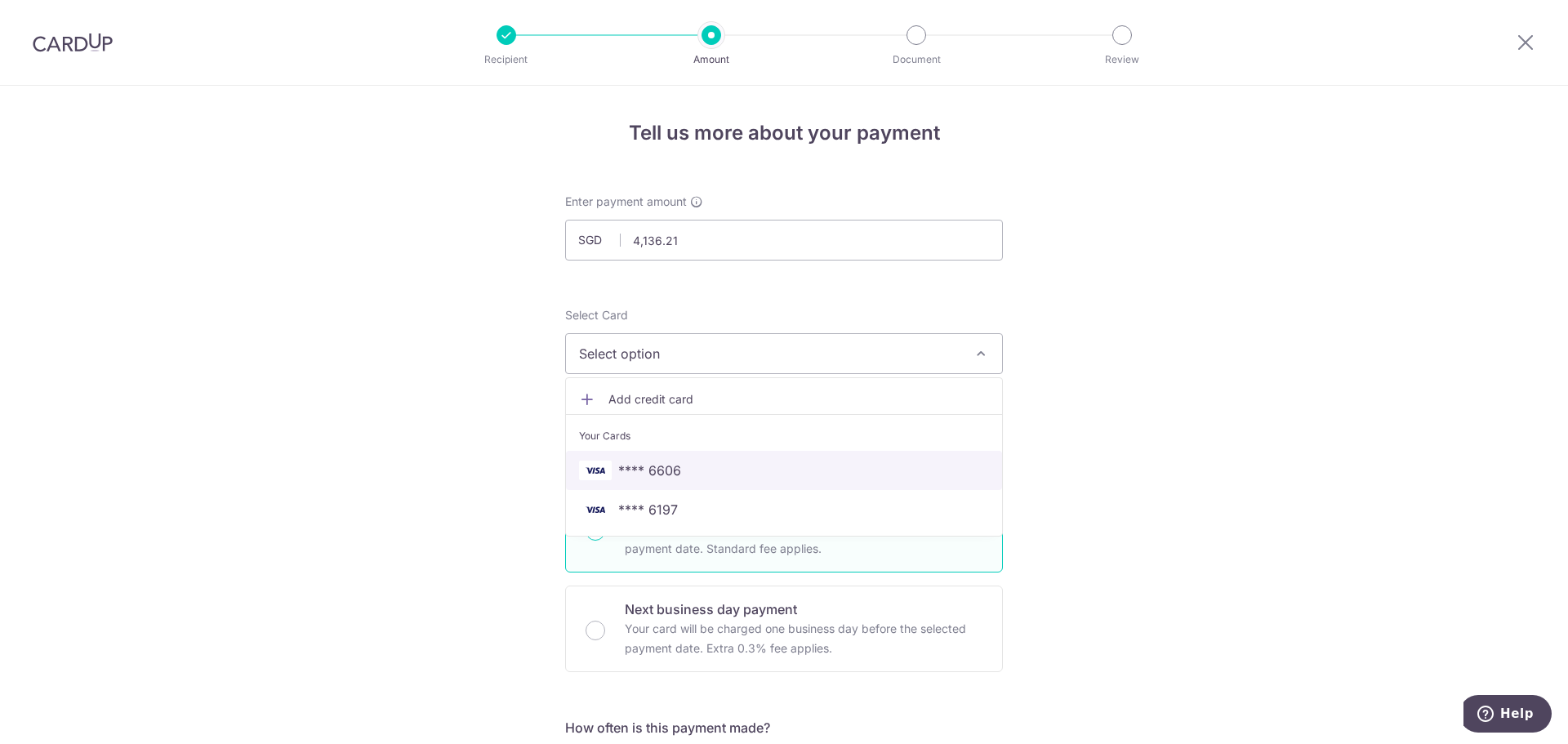
click at [682, 464] on span "**** 6606" at bounding box center [783, 470] width 410 height 20
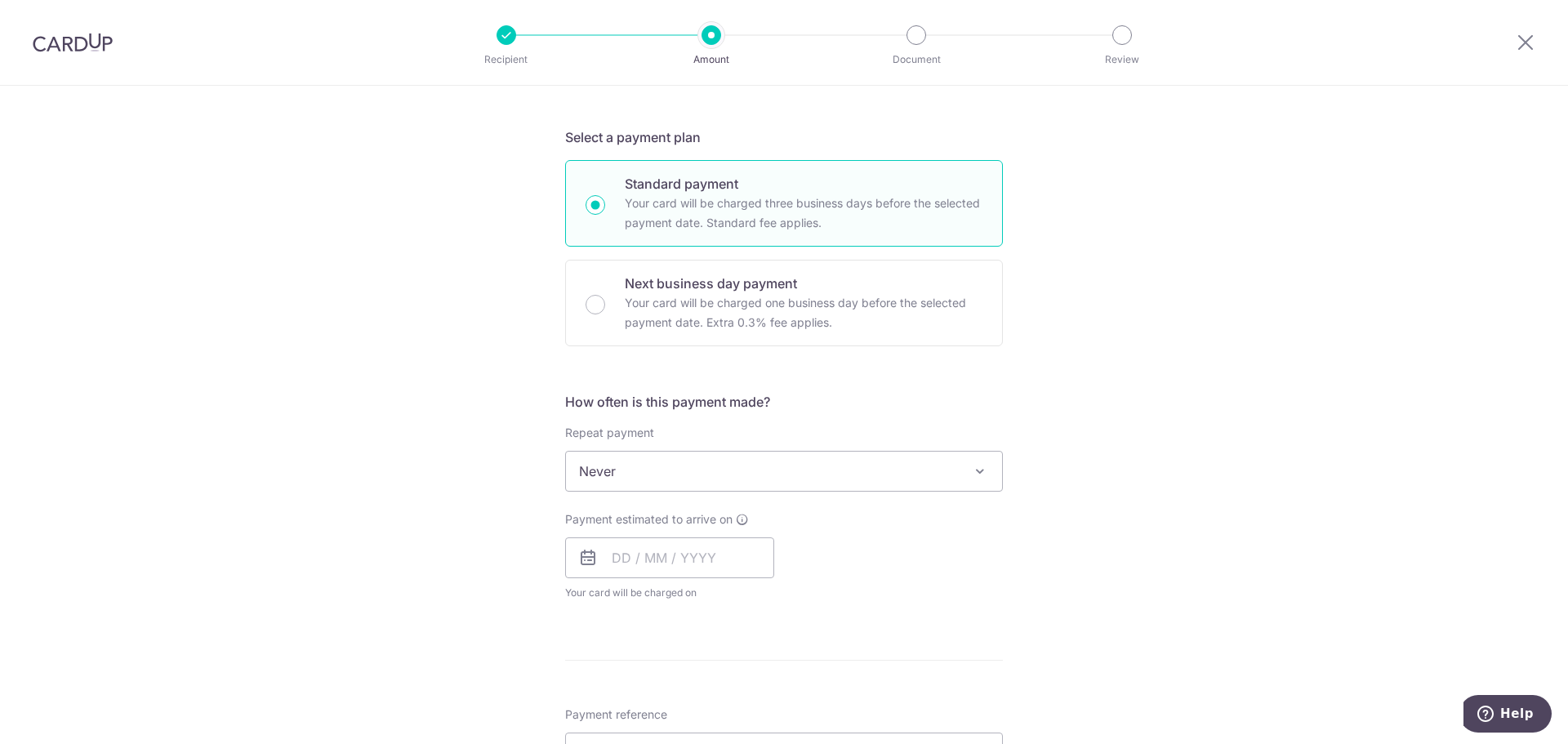
scroll to position [326, 0]
click at [625, 569] on input "text" at bounding box center [669, 556] width 209 height 41
click at [695, 737] on link "17" at bounding box center [696, 738] width 26 height 26
type input "[DATE]"
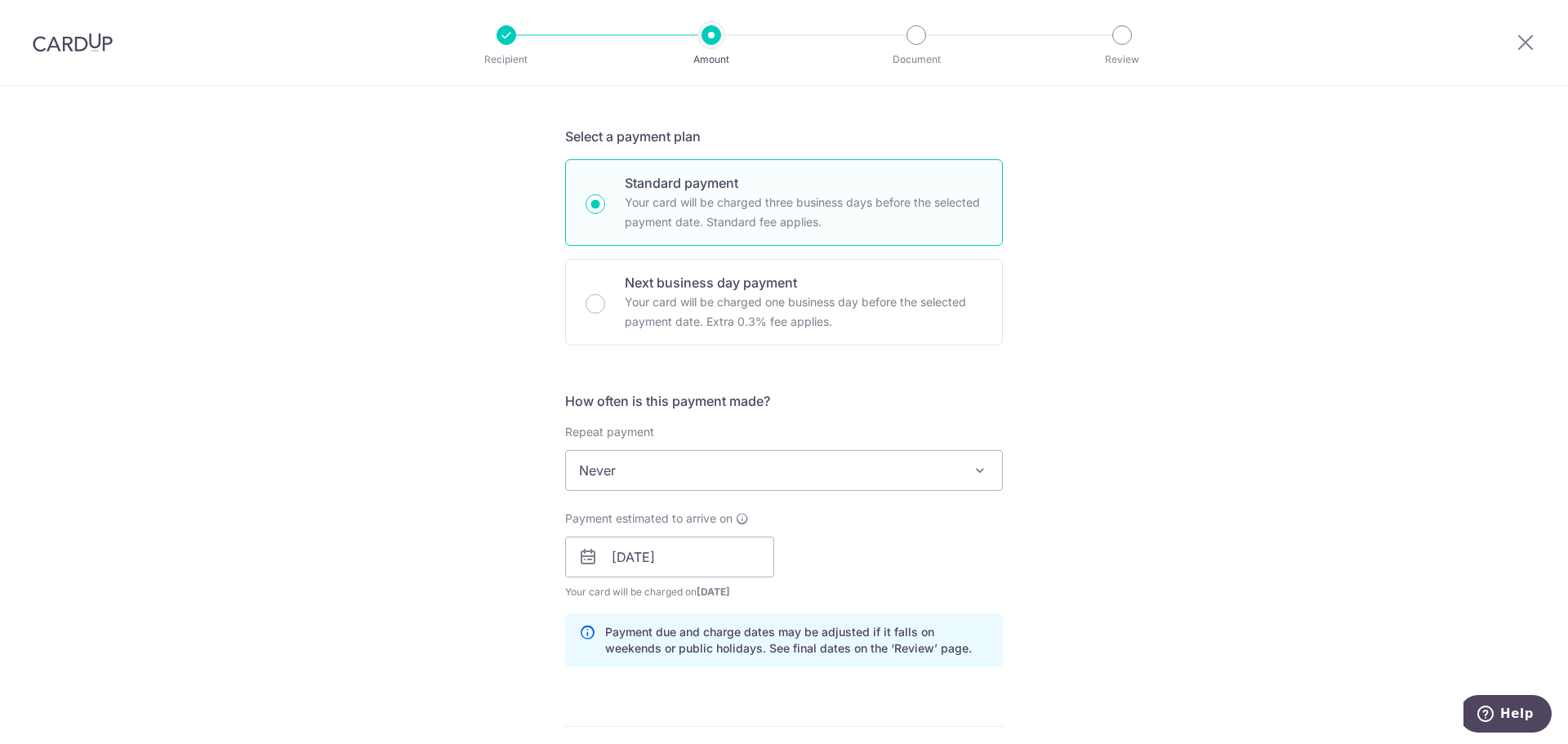
click at [983, 510] on div "How often is this payment made? Repeat payment Never Every week Every month Eve…" at bounding box center [784, 536] width 438 height 289
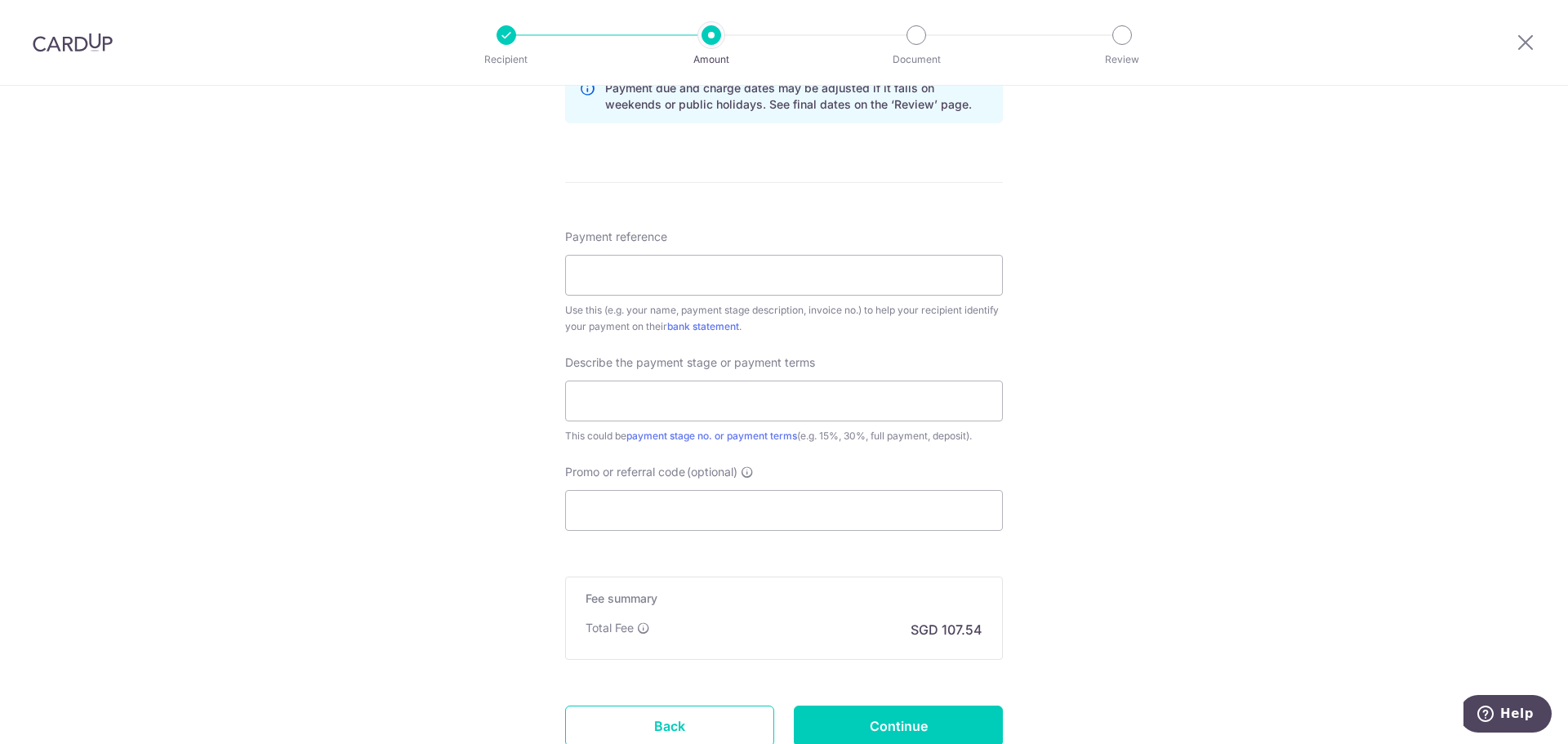
scroll to position [898, 0]
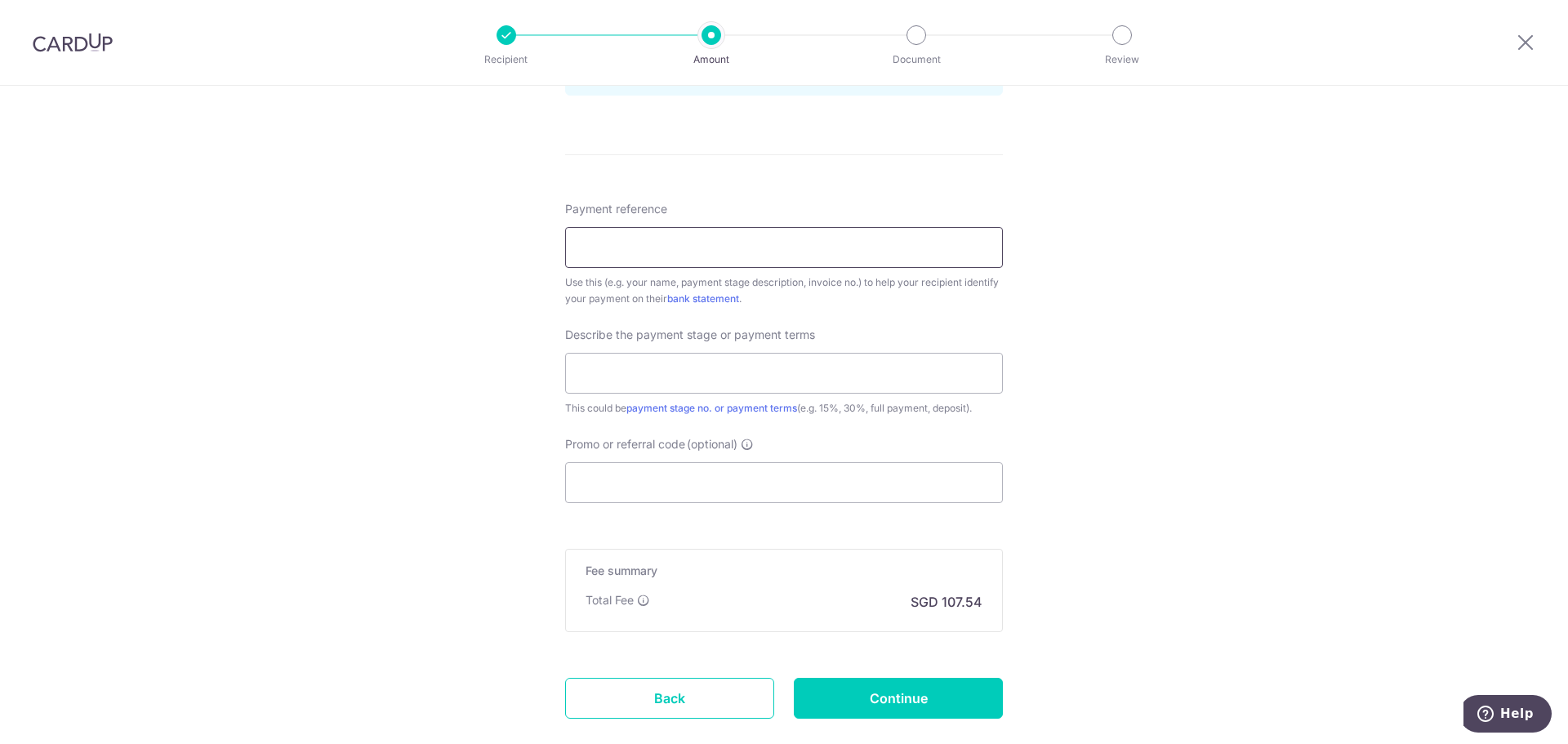
click at [709, 259] on input "Payment reference" at bounding box center [784, 247] width 438 height 41
type input "[PERSON_NAME] INV2025 0083"
click at [685, 366] on input "text" at bounding box center [784, 372] width 438 height 41
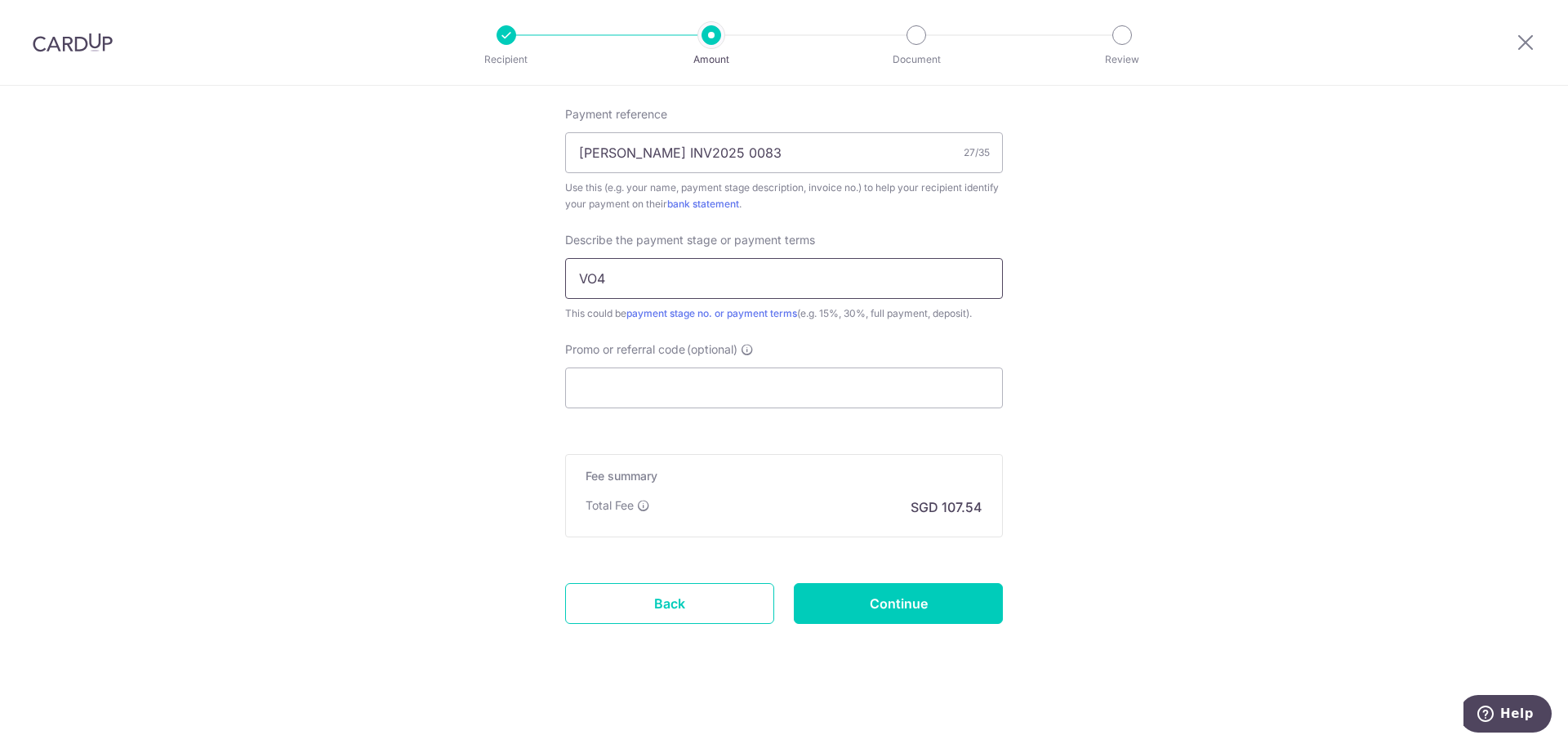
scroll to position [995, 0]
type input "VO4"
click at [912, 604] on input "Continue" at bounding box center [898, 600] width 209 height 41
type input "Create Schedule"
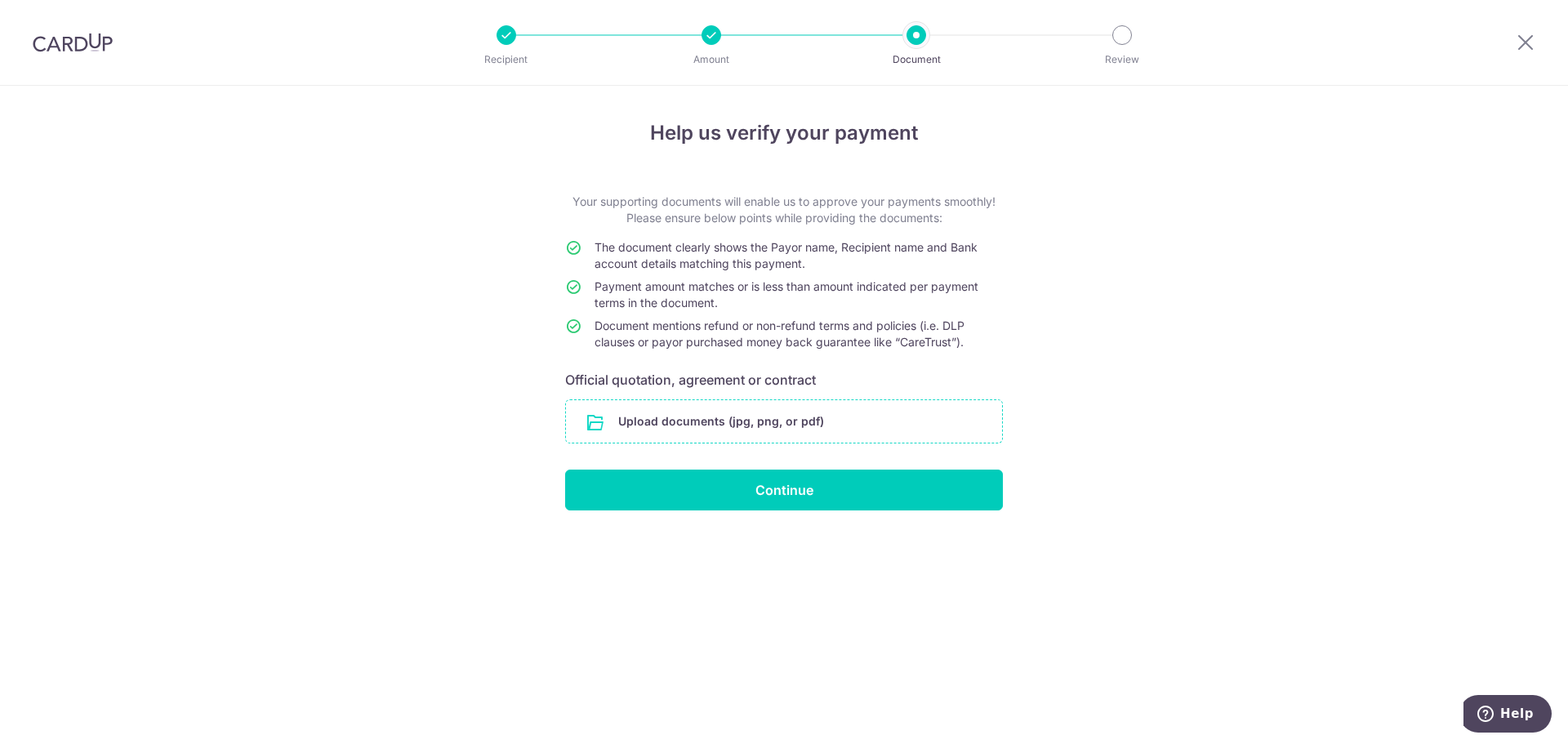
click at [671, 425] on input "file" at bounding box center [784, 421] width 436 height 42
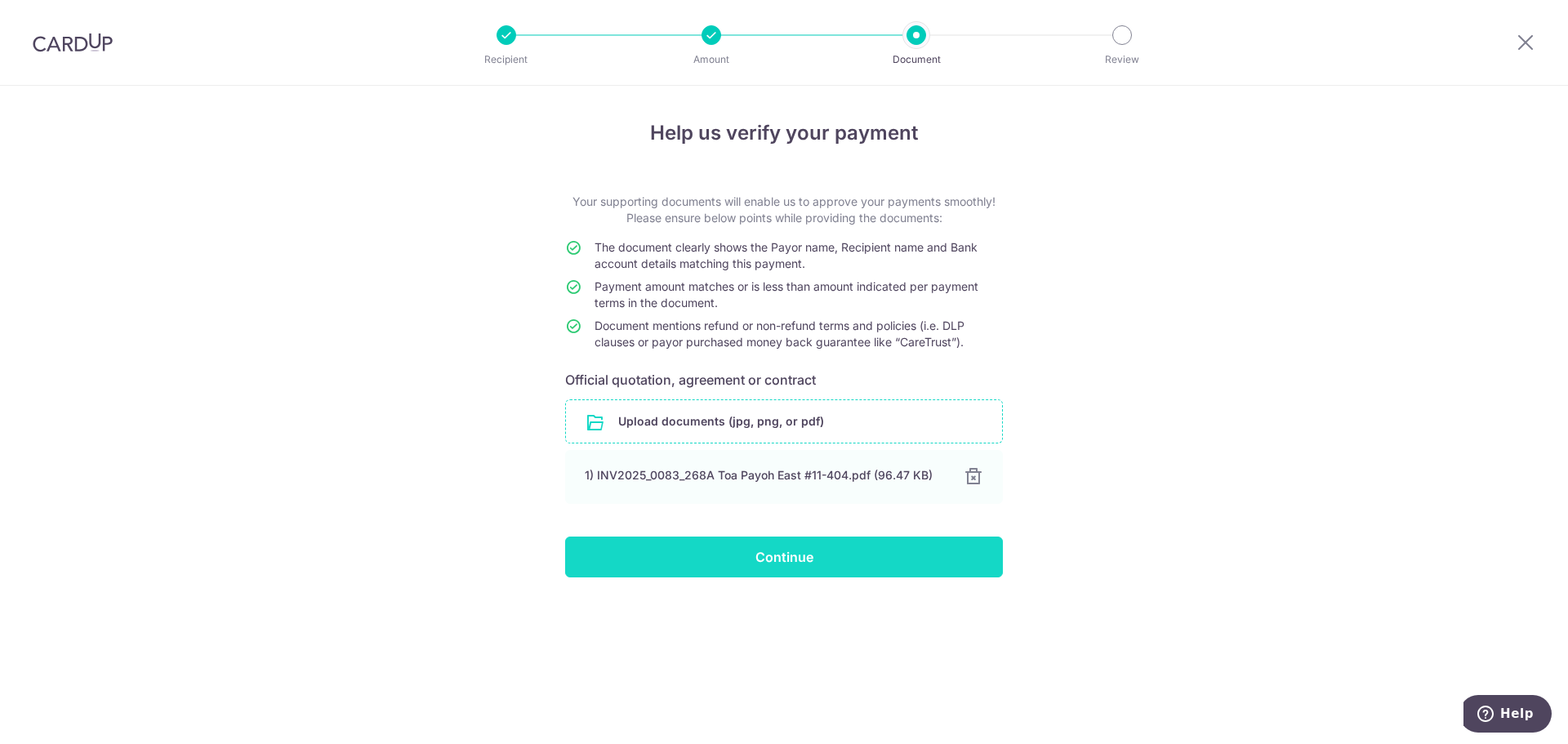
click at [817, 559] on input "Continue" at bounding box center [784, 556] width 438 height 41
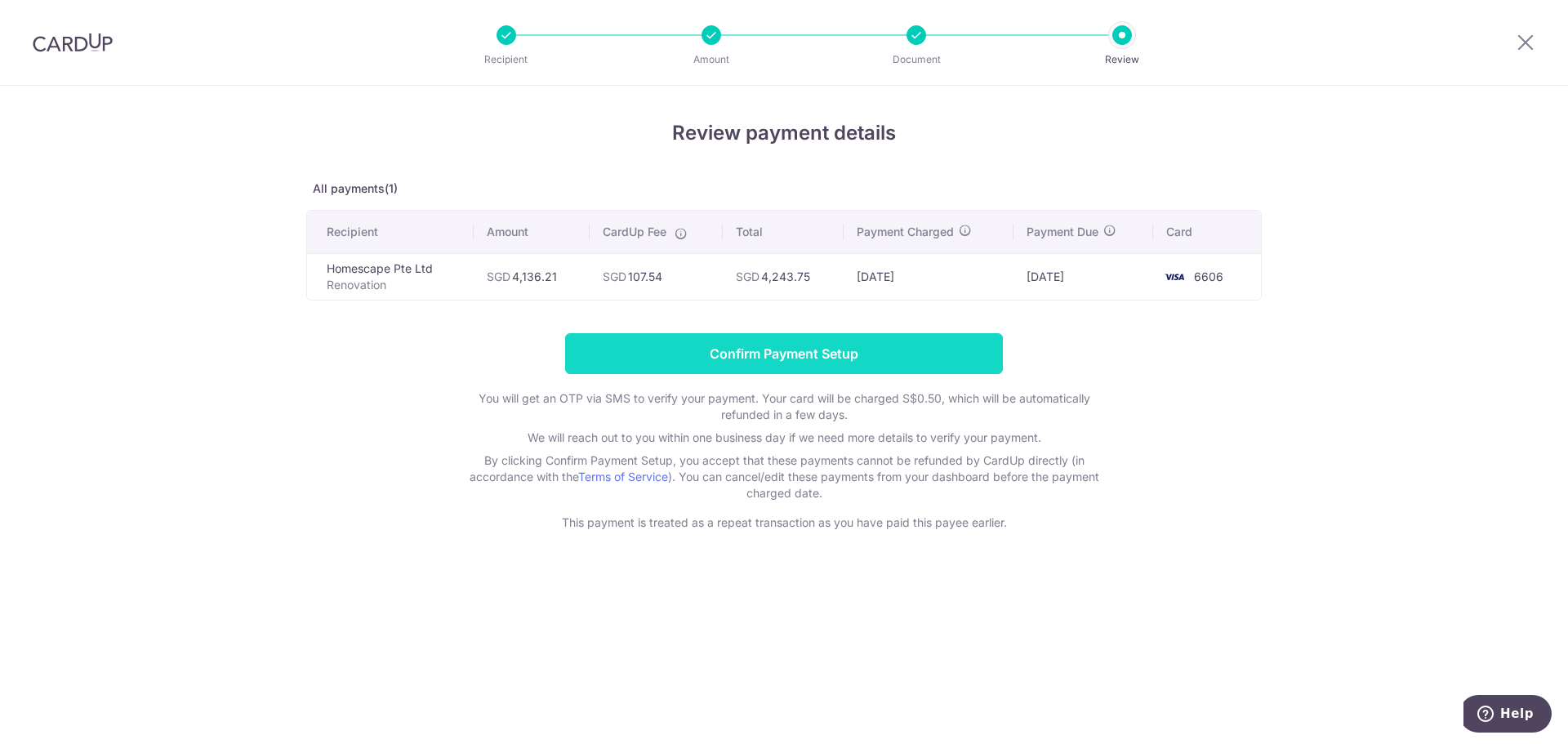
click at [855, 361] on input "Confirm Payment Setup" at bounding box center [784, 353] width 438 height 41
